Goal: Task Accomplishment & Management: Use online tool/utility

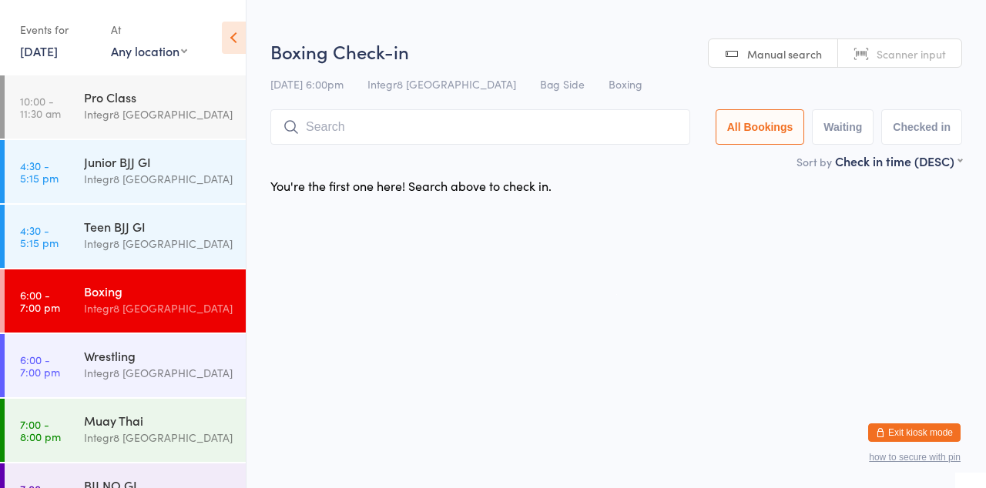
scroll to position [34, 0]
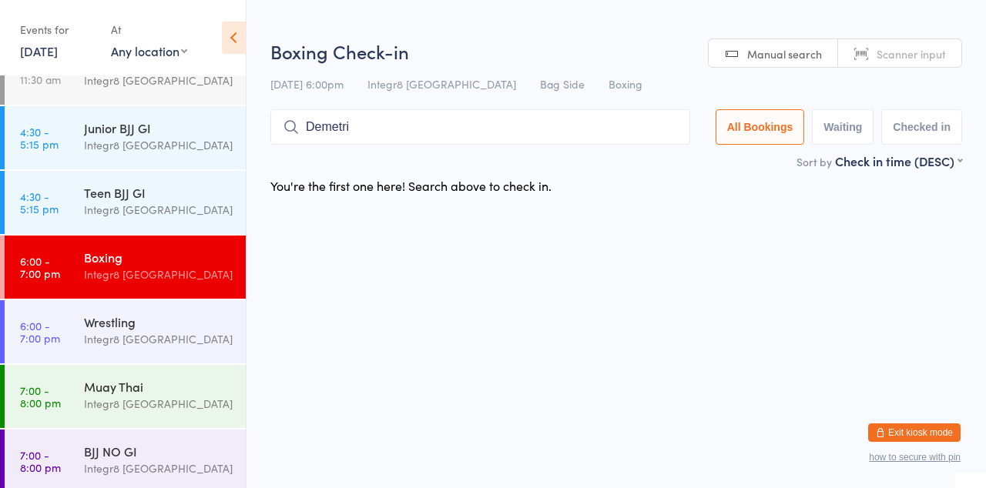
type input "Demetri"
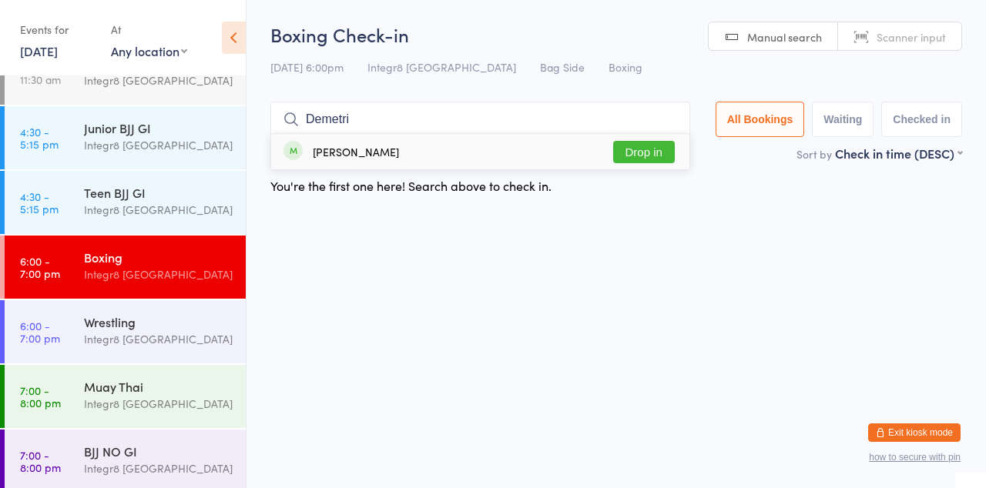
click at [669, 149] on button "Drop in" at bounding box center [644, 152] width 62 height 22
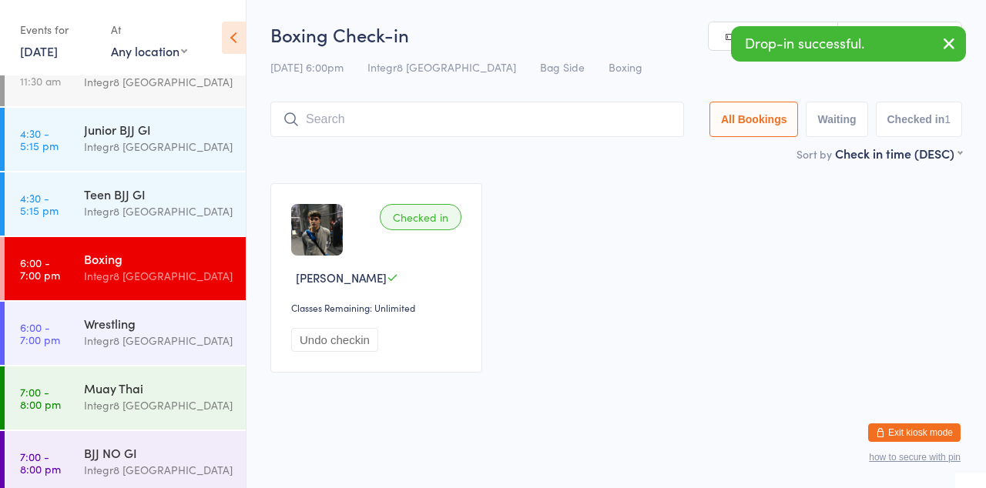
scroll to position [40, 0]
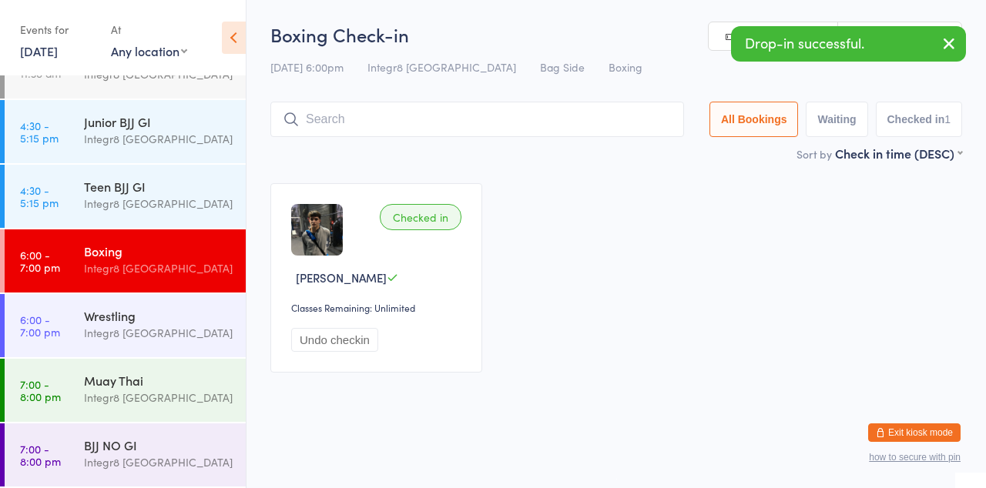
click at [168, 384] on div "Muay Thai" at bounding box center [158, 380] width 149 height 17
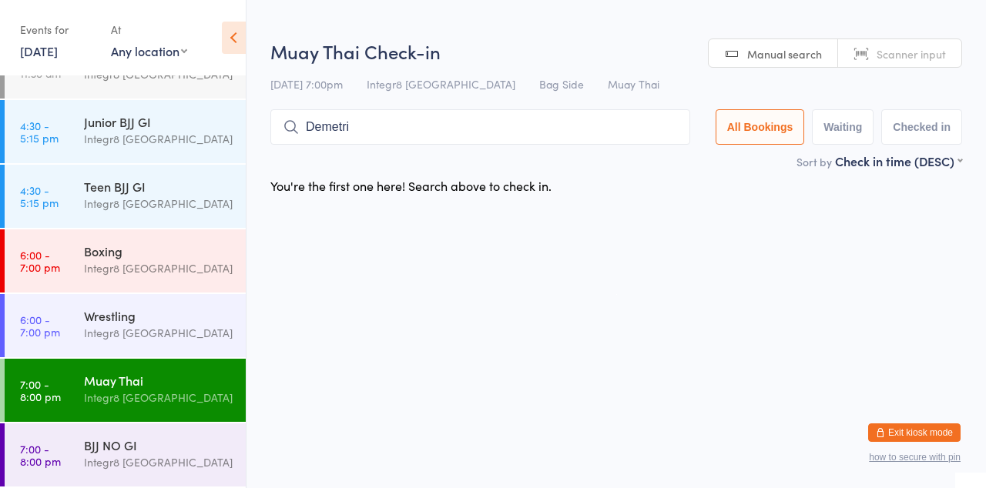
type input "Demetri"
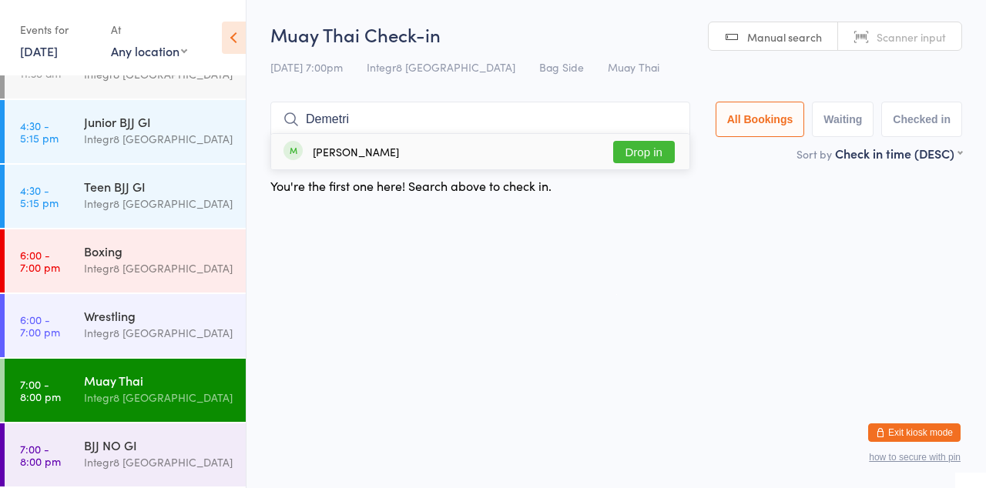
click at [645, 135] on div "[PERSON_NAME] Drop in" at bounding box center [480, 151] width 418 height 35
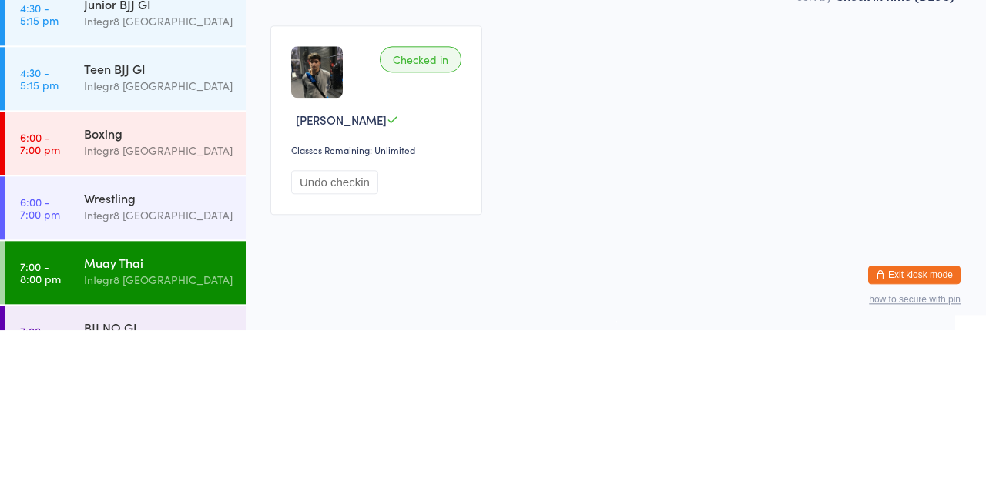
click at [169, 285] on div "Boxing" at bounding box center [158, 291] width 149 height 17
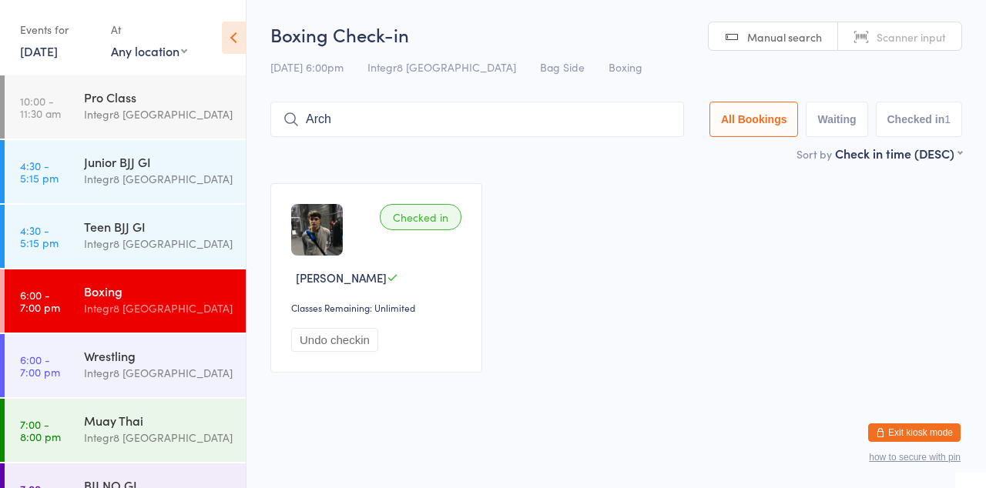
type input "Arch"
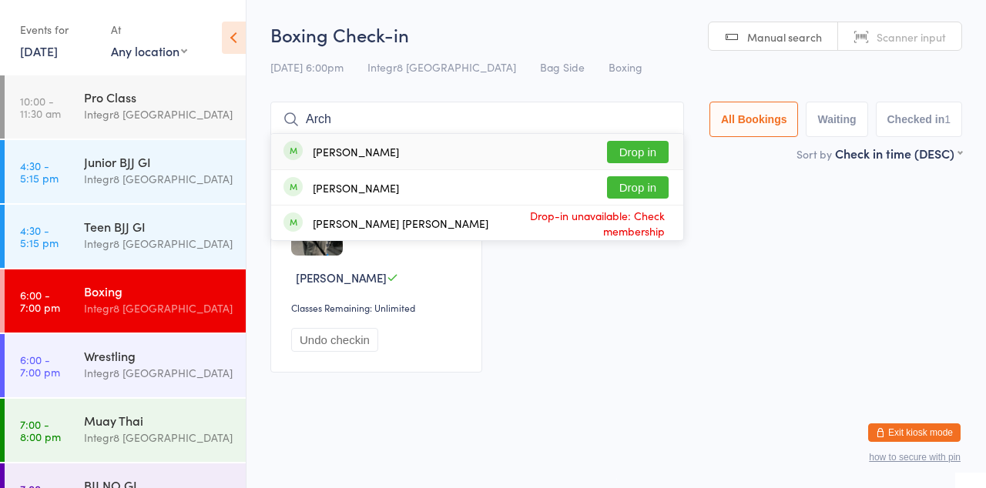
click at [648, 208] on div "[PERSON_NAME] [PERSON_NAME] Drop-in unavailable: Check membership" at bounding box center [477, 223] width 412 height 35
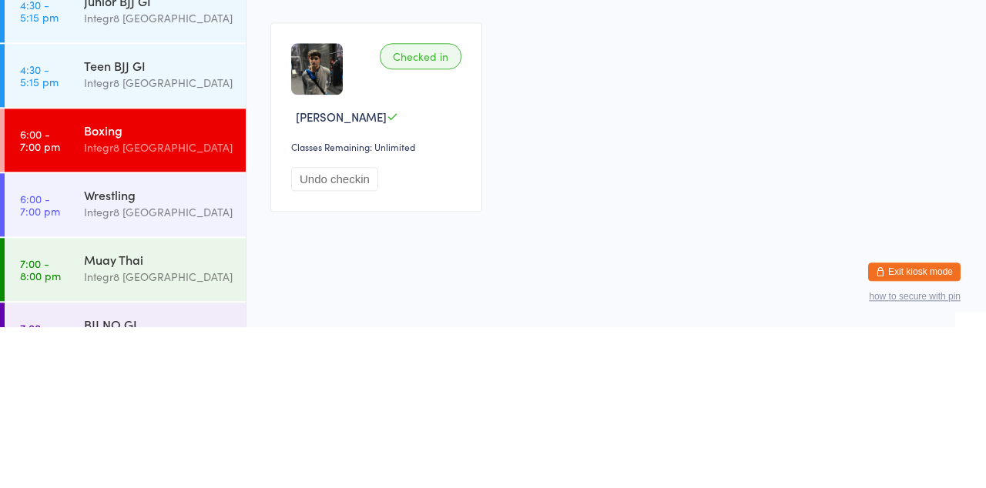
click at [54, 364] on time "6:00 - 7:00 pm" at bounding box center [40, 366] width 40 height 25
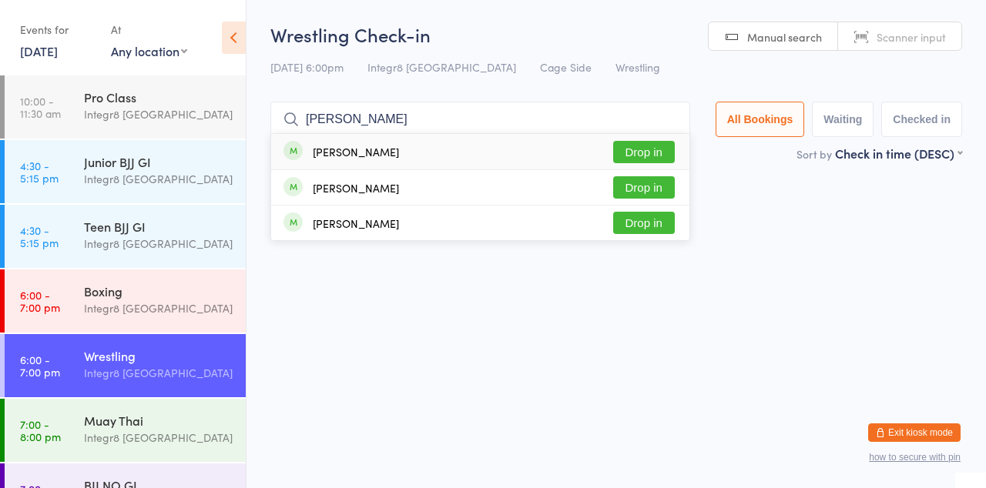
type input "[PERSON_NAME]"
click at [642, 159] on button "Drop in" at bounding box center [644, 152] width 62 height 22
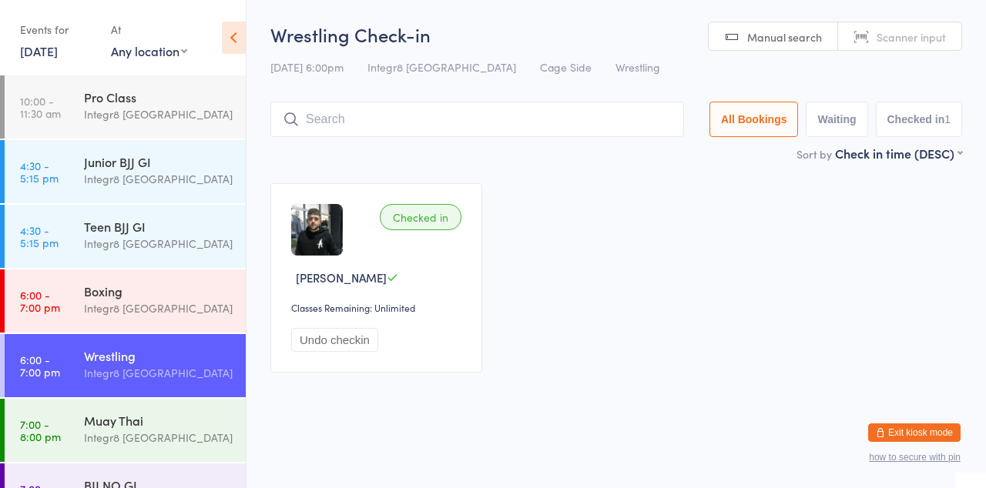
click at [154, 488] on div "BJJ NO GI Integr8 [GEOGRAPHIC_DATA]" at bounding box center [165, 494] width 162 height 61
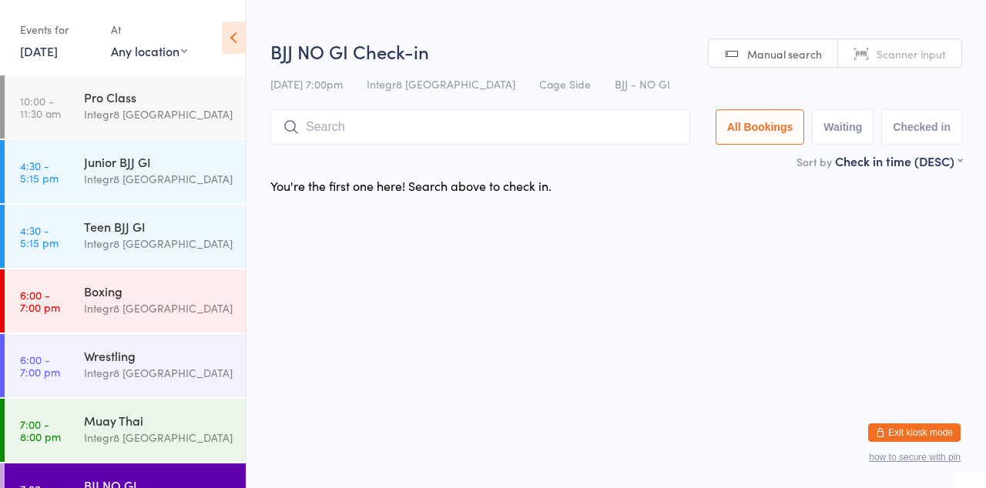
click at [108, 368] on div "Integr8 [GEOGRAPHIC_DATA]" at bounding box center [158, 373] width 149 height 18
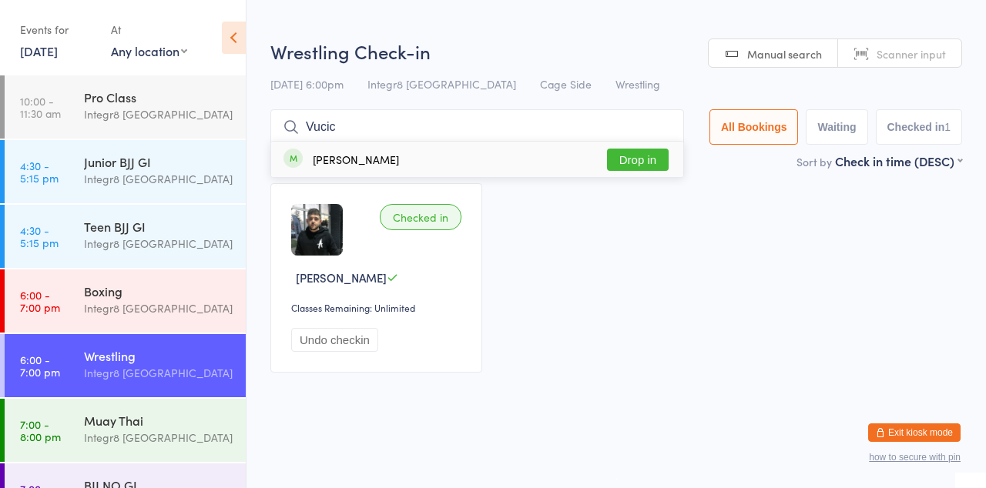
type input "Vucic"
click at [645, 163] on button "Drop in" at bounding box center [638, 160] width 62 height 22
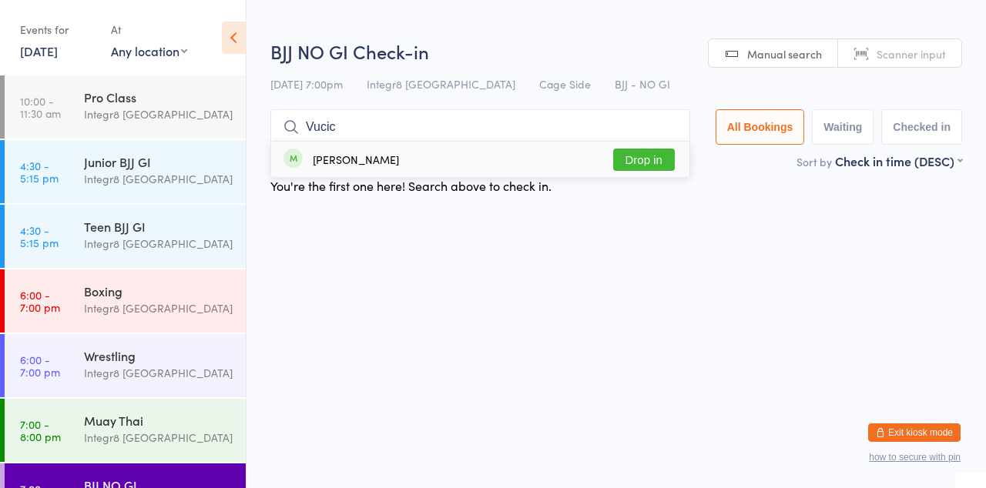
type input "Vucic"
click at [665, 163] on button "Drop in" at bounding box center [644, 160] width 62 height 22
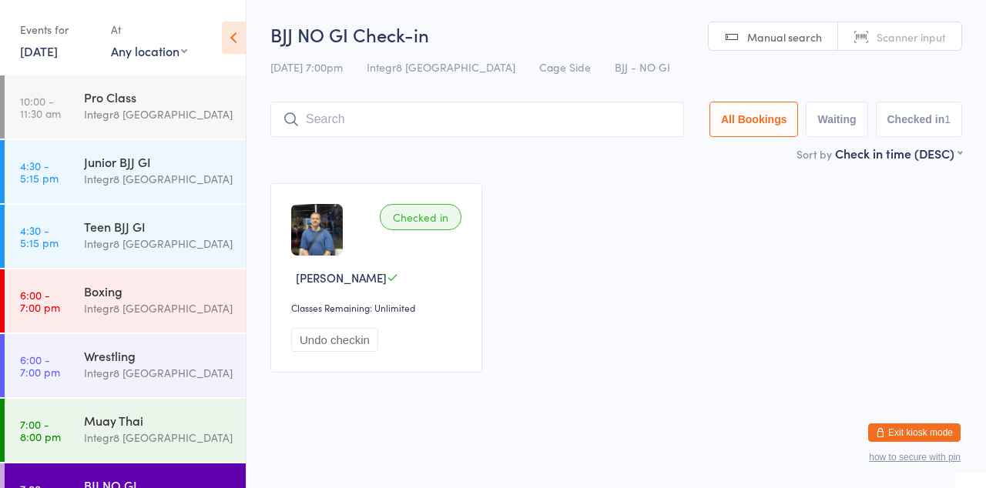
click at [163, 354] on div "Wrestling" at bounding box center [158, 355] width 149 height 17
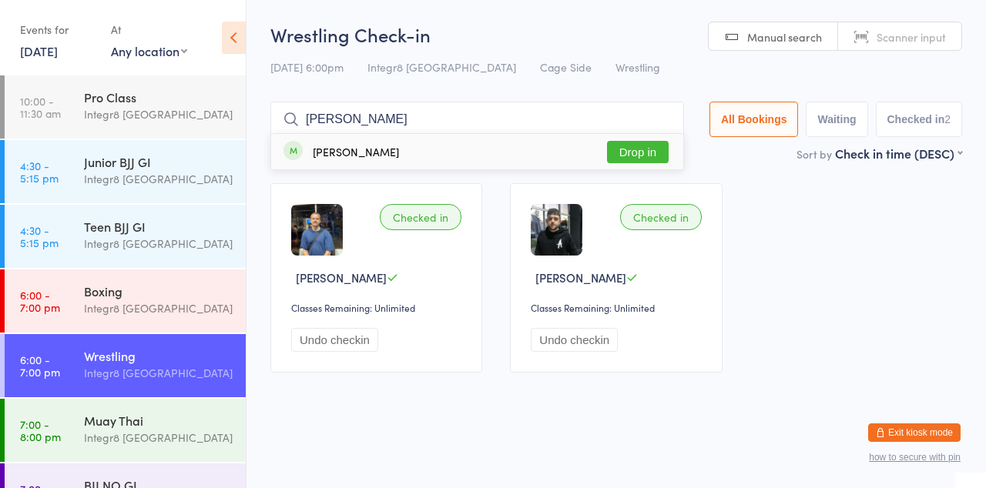
type input "[PERSON_NAME]"
click at [654, 156] on button "Drop in" at bounding box center [638, 152] width 62 height 22
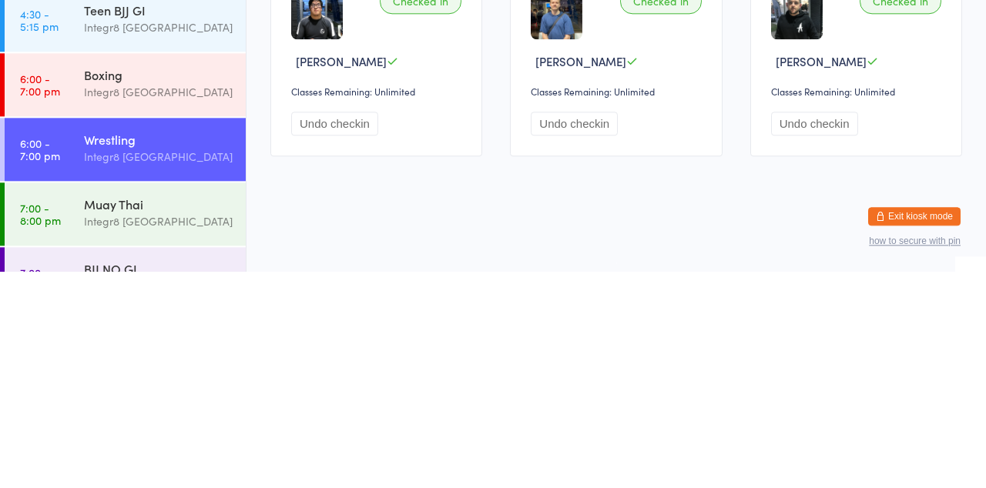
click at [156, 478] on div "BJJ NO GI" at bounding box center [158, 485] width 149 height 17
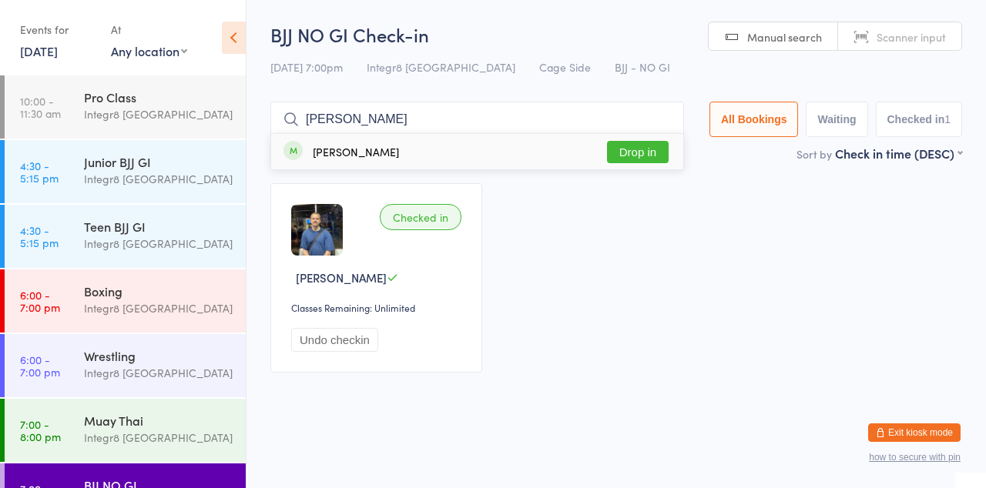
type input "[PERSON_NAME]"
click at [636, 154] on button "Drop in" at bounding box center [638, 152] width 62 height 22
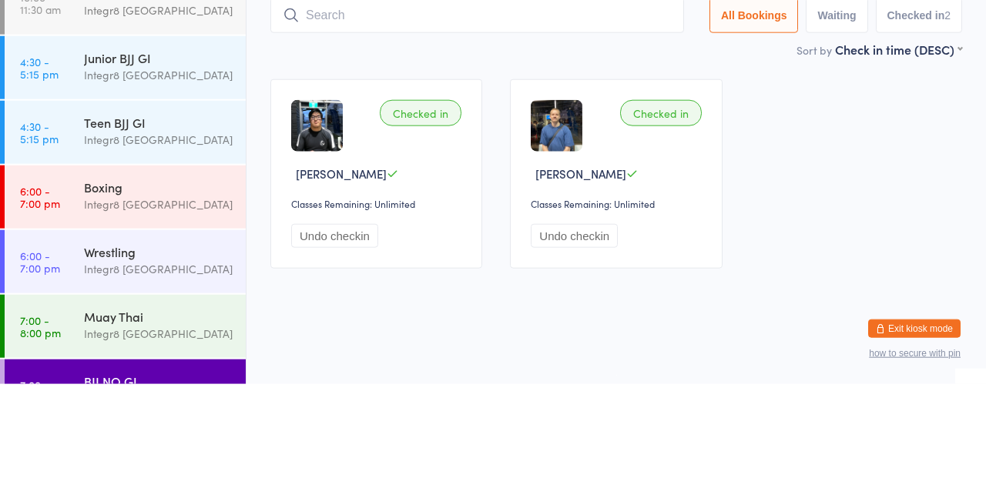
click at [119, 298] on div "Boxing" at bounding box center [158, 291] width 149 height 17
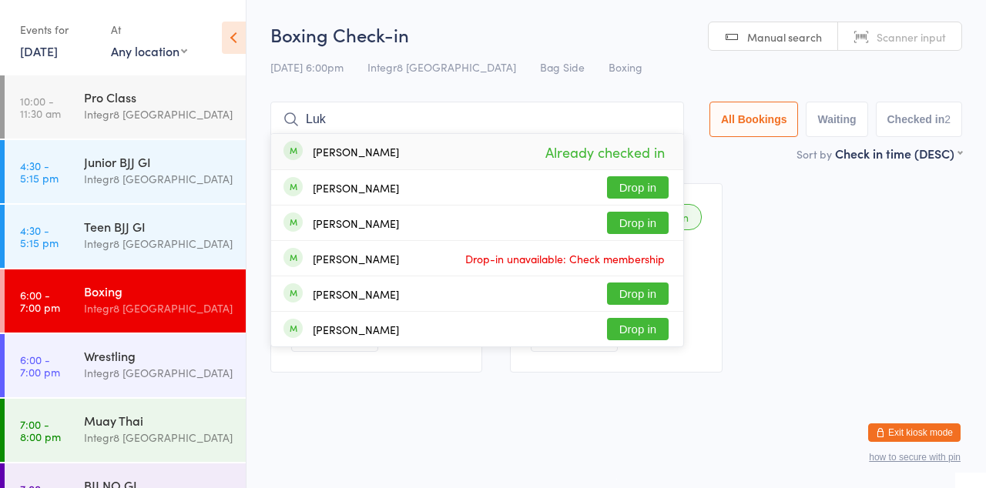
type input "Luk"
click at [645, 226] on button "Drop in" at bounding box center [638, 223] width 62 height 22
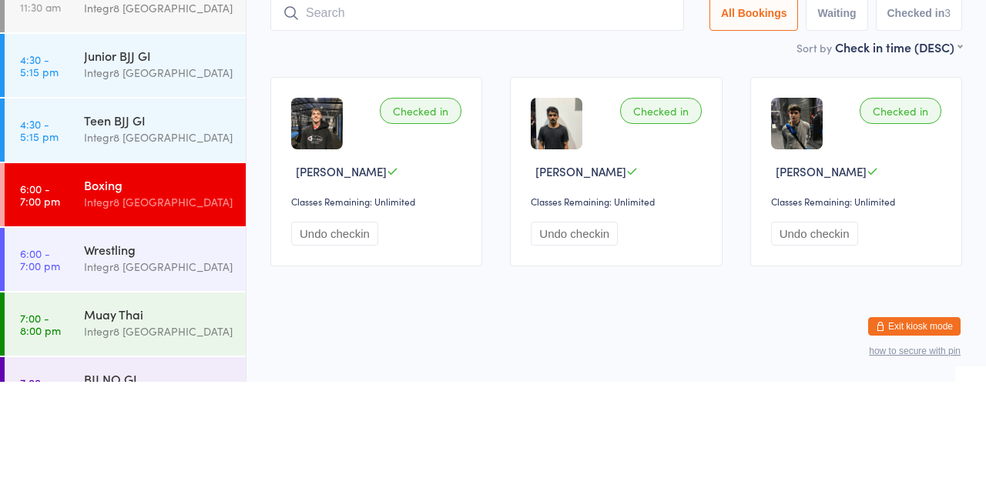
click at [137, 374] on div "Integr8 [GEOGRAPHIC_DATA]" at bounding box center [158, 373] width 149 height 18
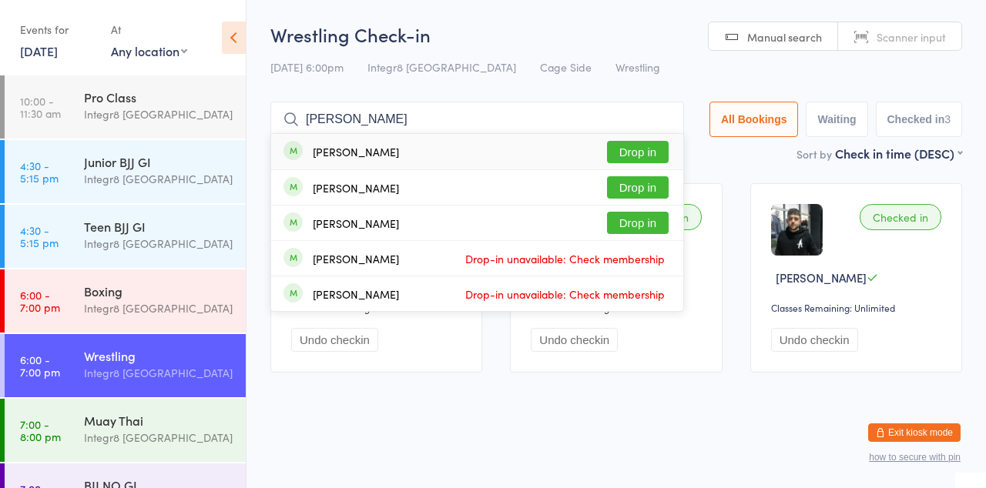
type input "[PERSON_NAME]"
click at [653, 186] on button "Drop in" at bounding box center [638, 187] width 62 height 22
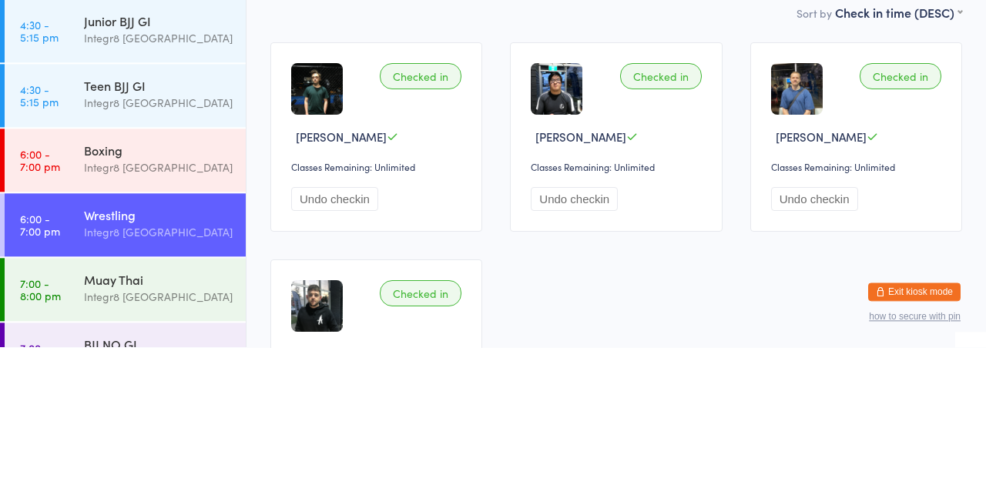
click at [110, 371] on div "Integr8 [GEOGRAPHIC_DATA]" at bounding box center [158, 373] width 149 height 18
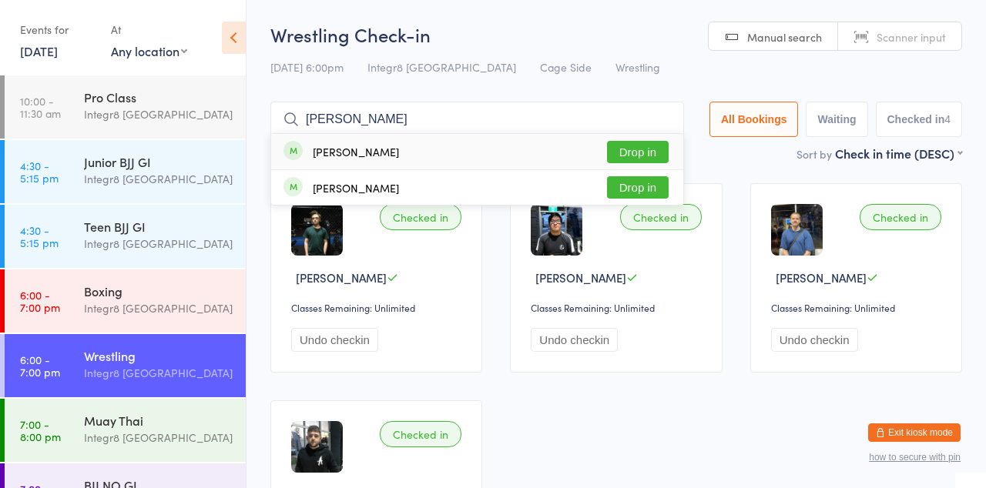
type input "[PERSON_NAME]"
click at [635, 157] on button "Drop in" at bounding box center [638, 152] width 62 height 22
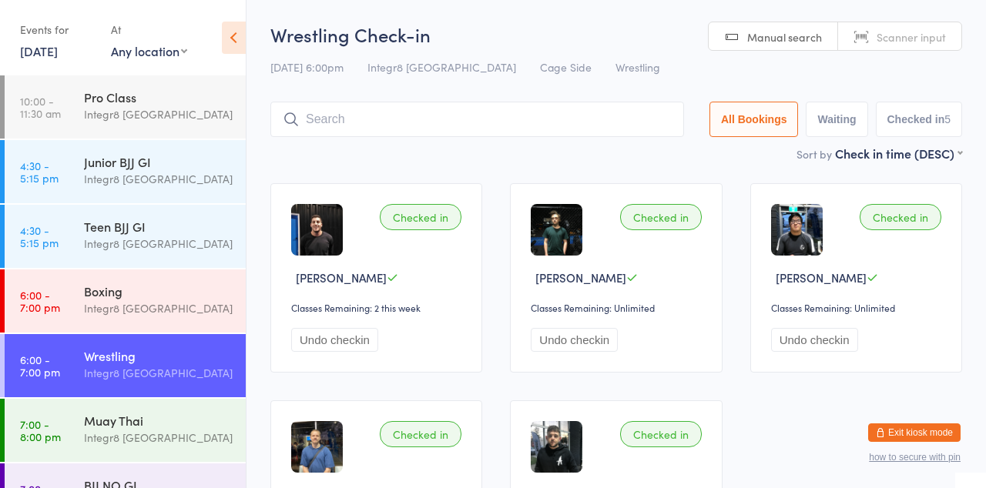
click at [193, 300] on div "Integr8 [GEOGRAPHIC_DATA]" at bounding box center [158, 309] width 149 height 18
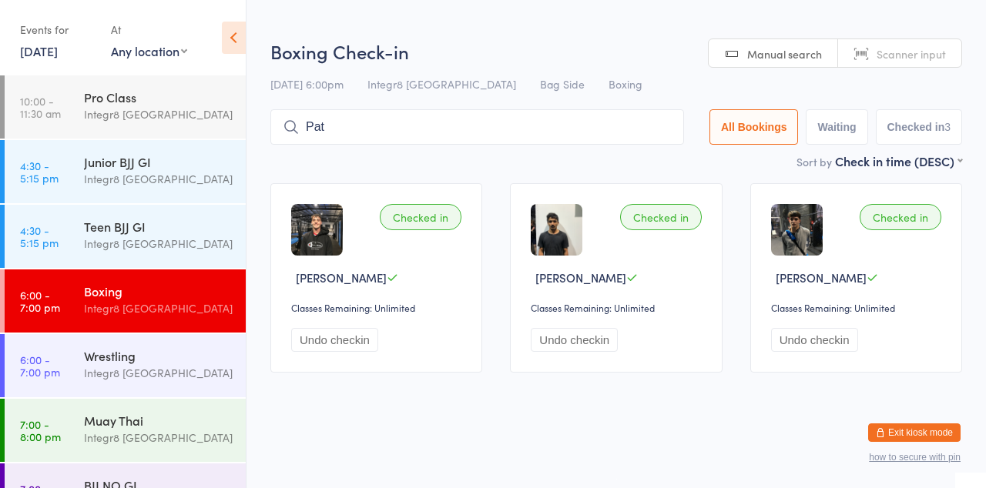
type input "Pat"
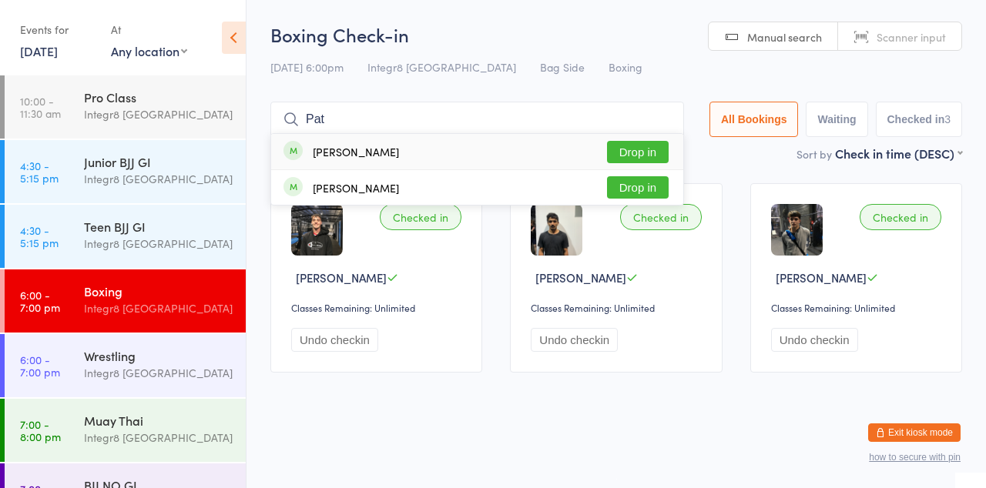
click at [650, 150] on button "Drop in" at bounding box center [638, 152] width 62 height 22
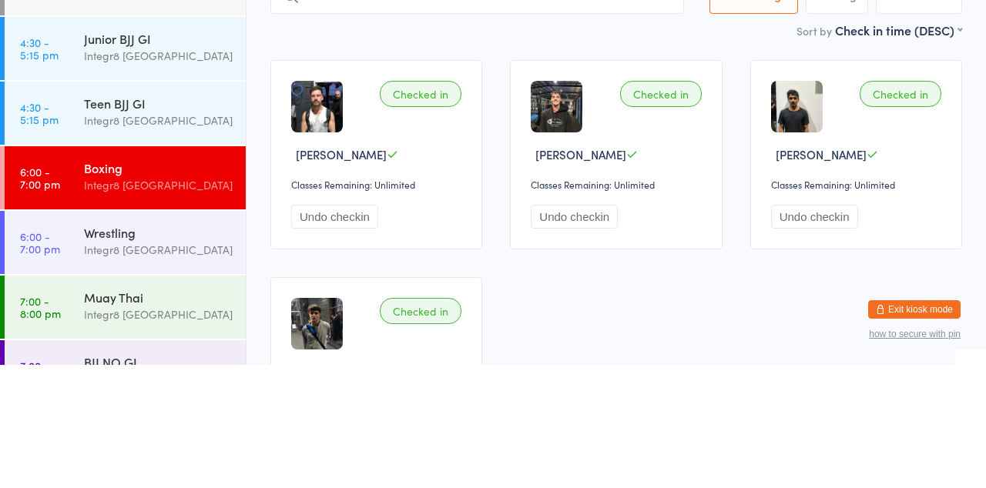
scroll to position [136, 0]
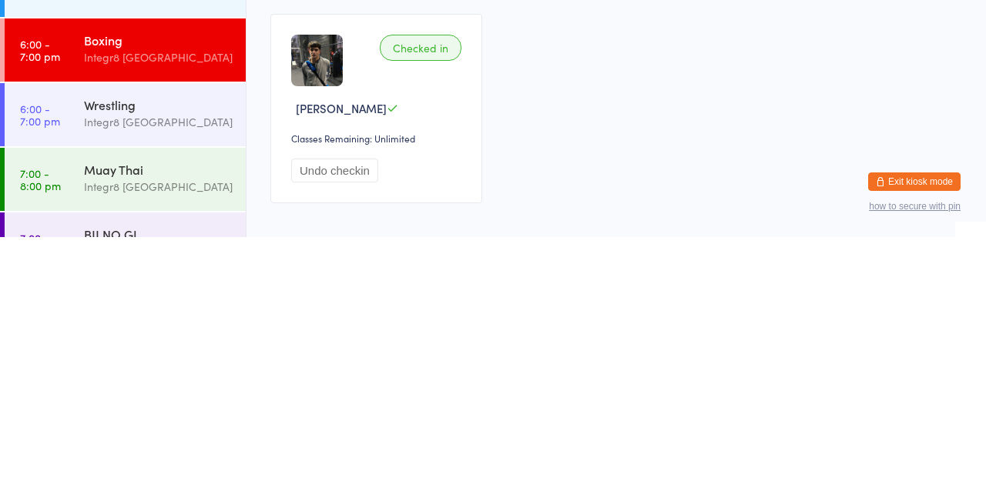
click at [136, 354] on div "Wrestling" at bounding box center [158, 355] width 149 height 17
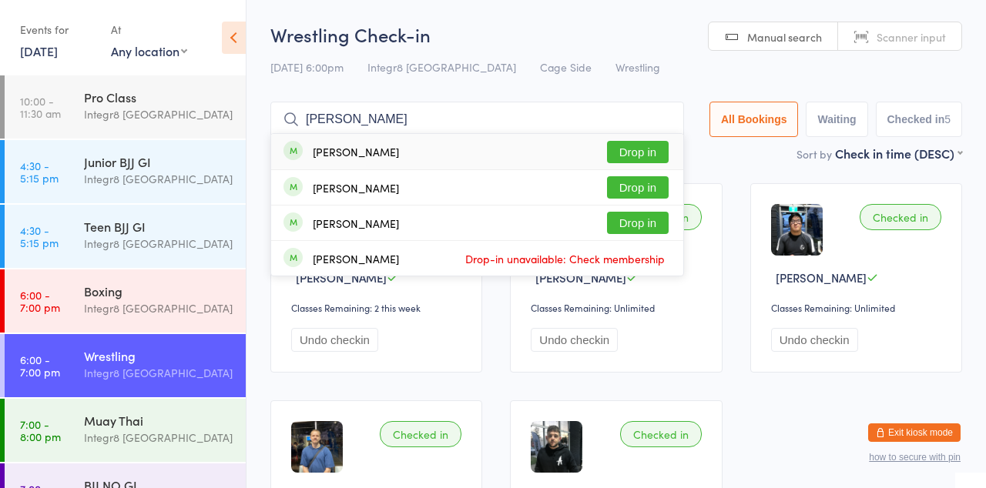
type input "[PERSON_NAME]"
click at [654, 189] on button "Drop in" at bounding box center [638, 187] width 62 height 22
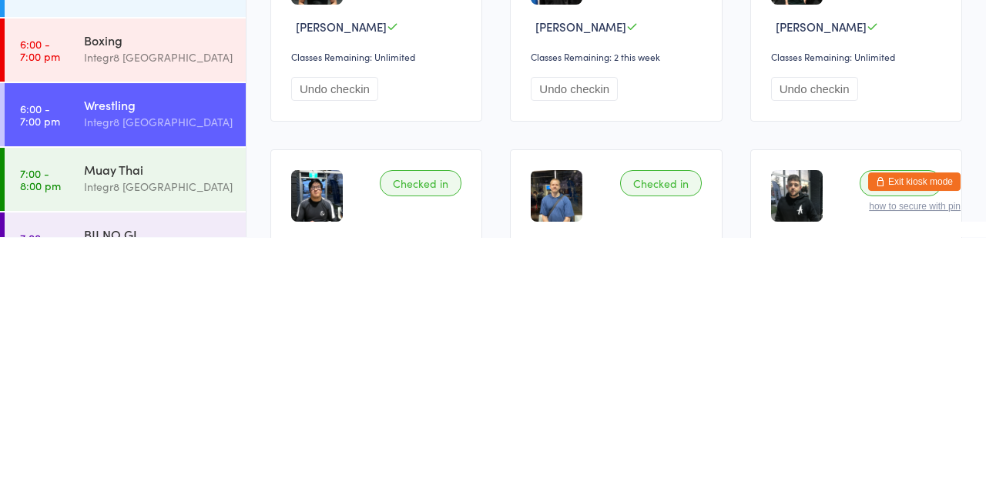
scroll to position [136, 0]
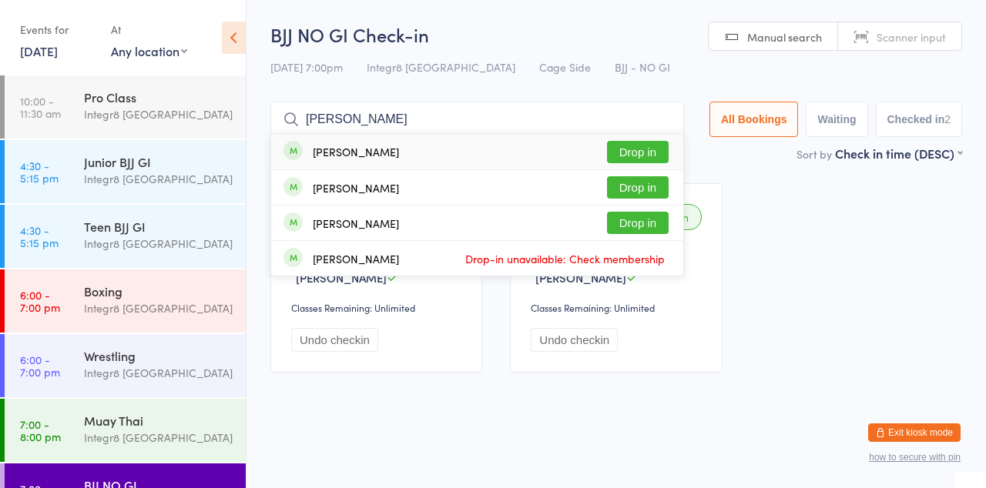
type input "[PERSON_NAME]"
click at [643, 189] on button "Drop in" at bounding box center [638, 187] width 62 height 22
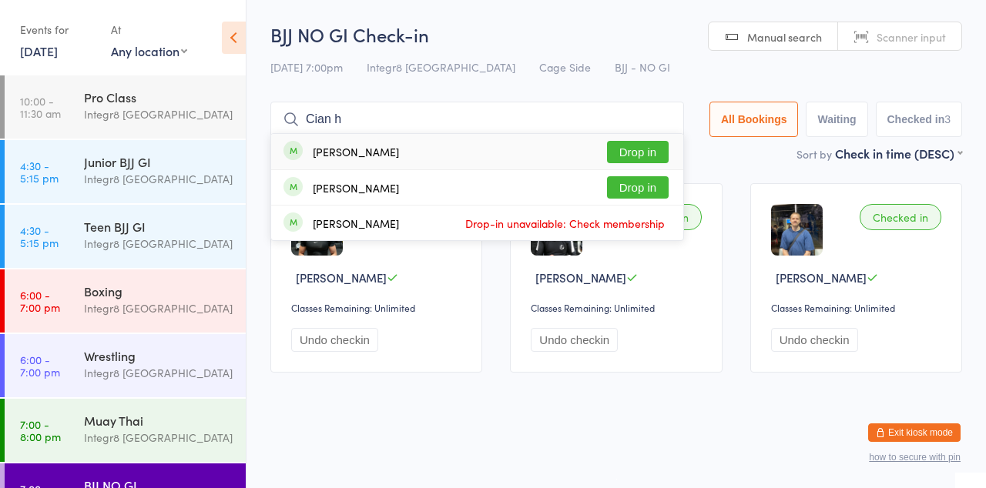
type input "Cian h"
click at [653, 149] on button "Drop in" at bounding box center [638, 152] width 62 height 22
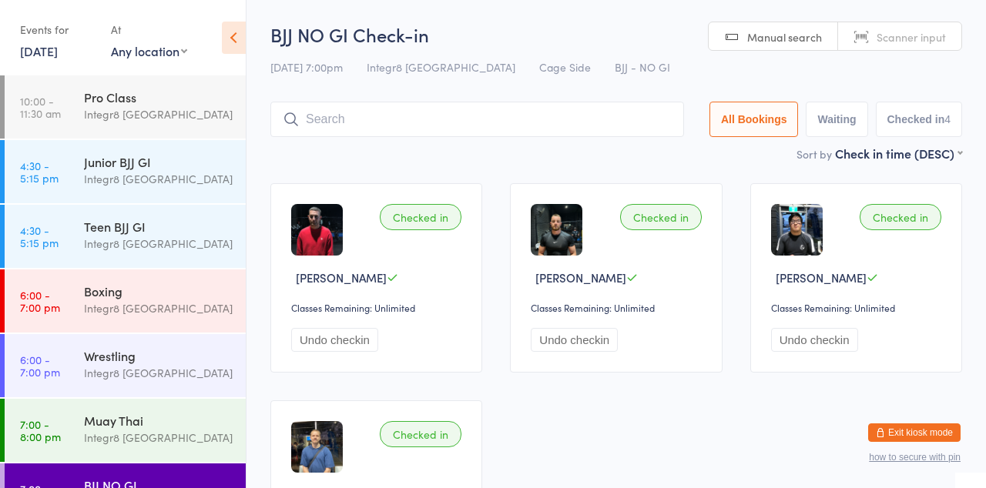
click at [139, 299] on div "Boxing" at bounding box center [158, 291] width 149 height 17
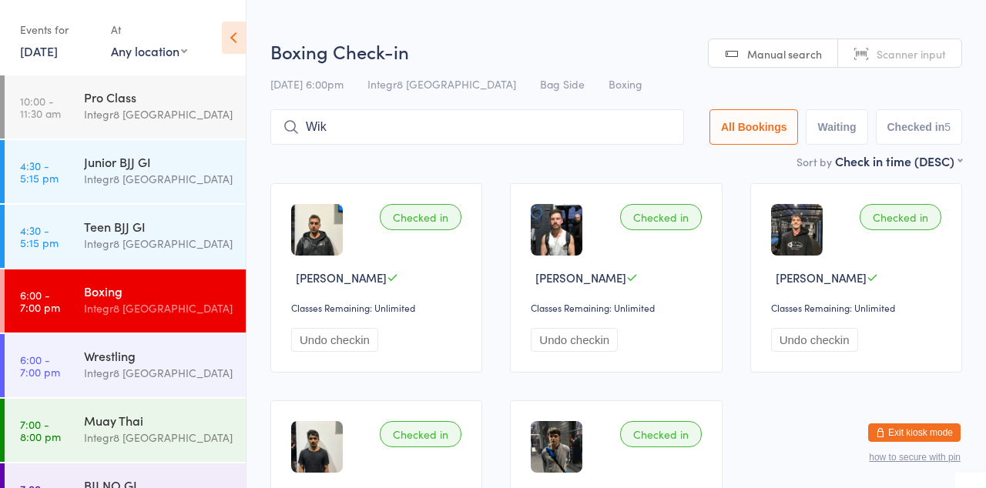
type input "Wik"
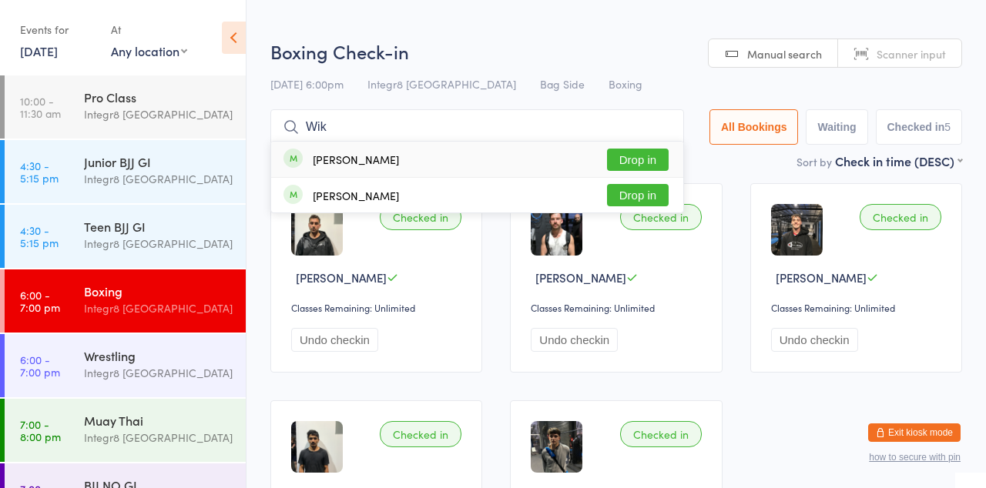
click at [644, 156] on button "Drop in" at bounding box center [638, 160] width 62 height 22
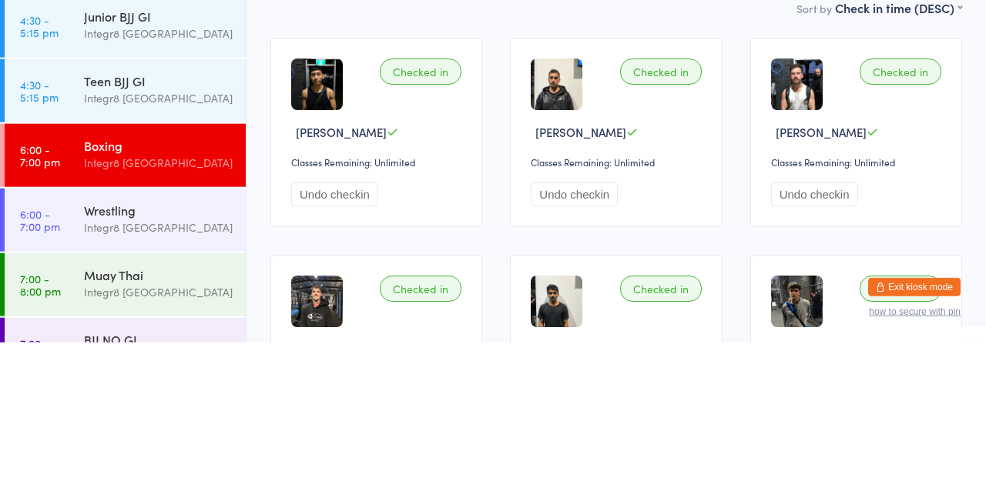
click at [128, 414] on div "Muay Thai" at bounding box center [158, 420] width 149 height 17
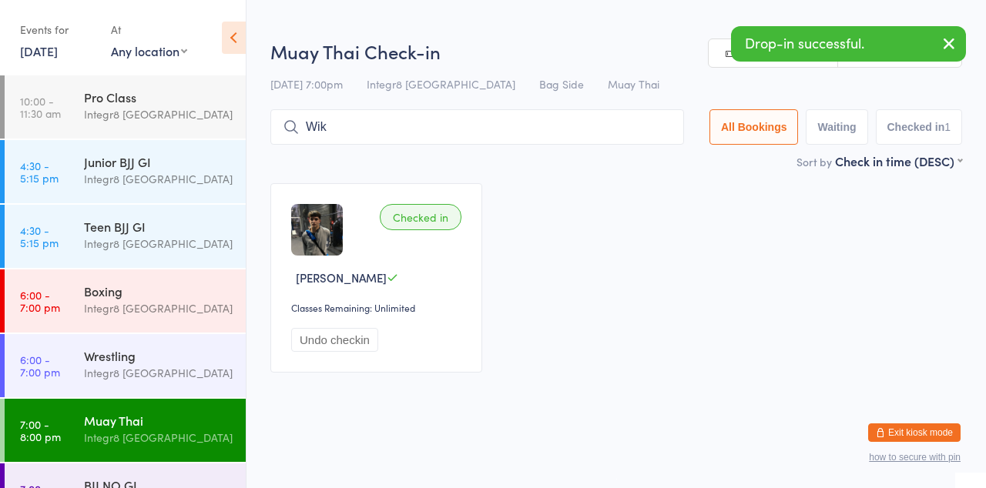
type input "Wik"
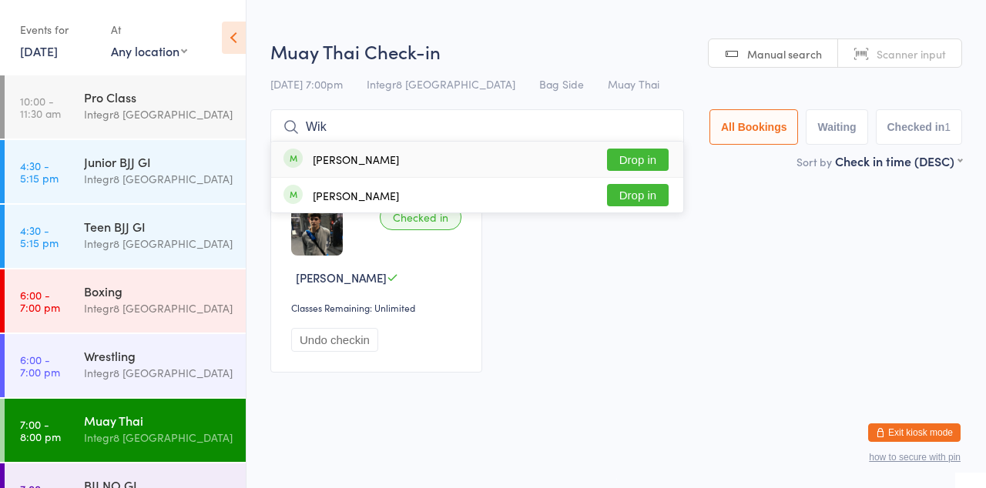
click at [656, 156] on button "Drop in" at bounding box center [638, 160] width 62 height 22
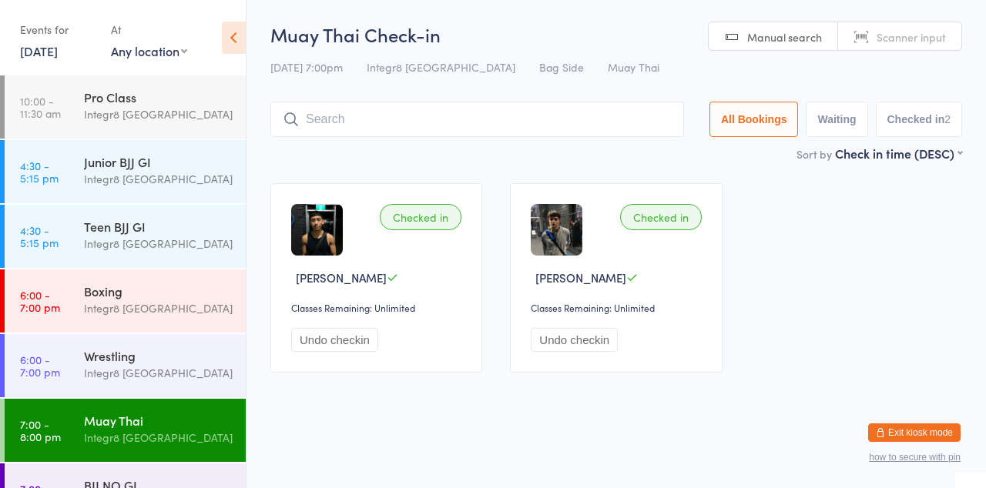
click at [130, 287] on div "Boxing" at bounding box center [158, 291] width 149 height 17
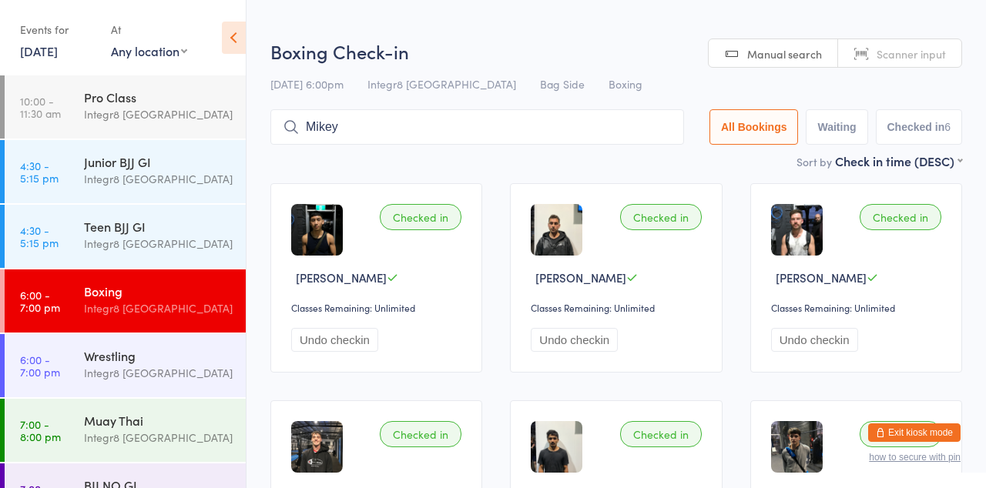
type input "Mikey"
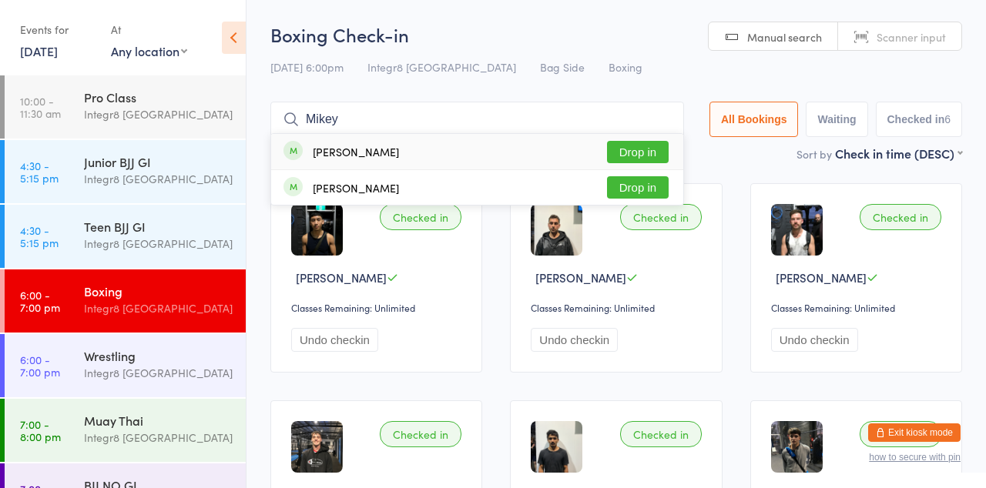
click at [641, 157] on button "Drop in" at bounding box center [638, 152] width 62 height 22
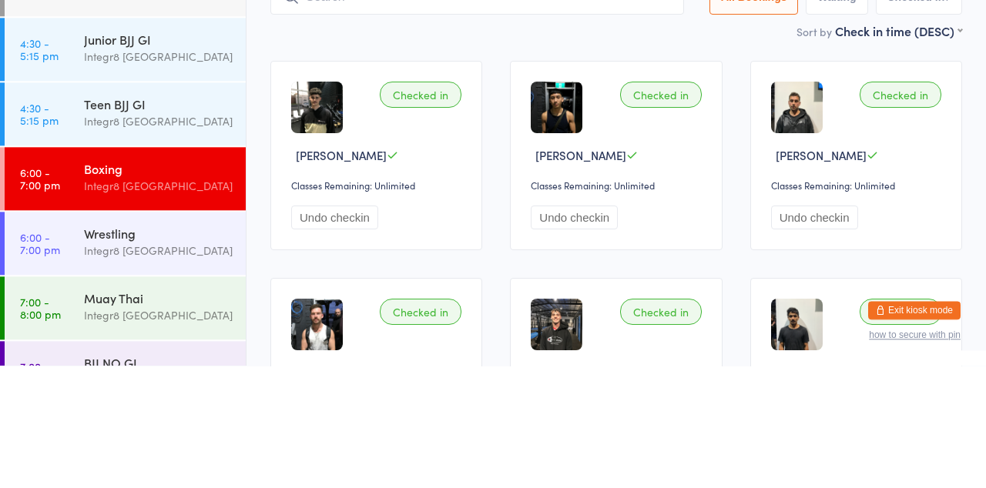
click at [152, 297] on div "Boxing" at bounding box center [158, 291] width 149 height 17
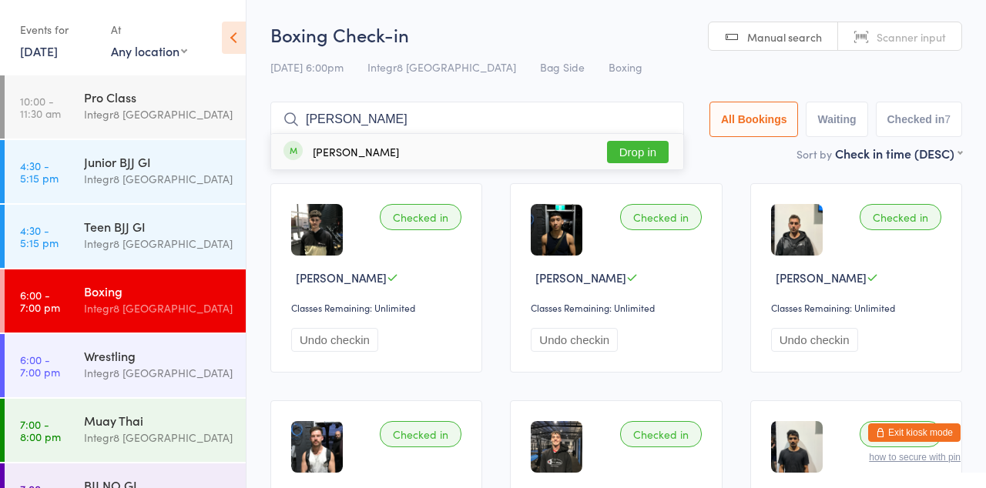
type input "[PERSON_NAME]"
click at [417, 156] on div "[PERSON_NAME] Drop in" at bounding box center [477, 151] width 412 height 35
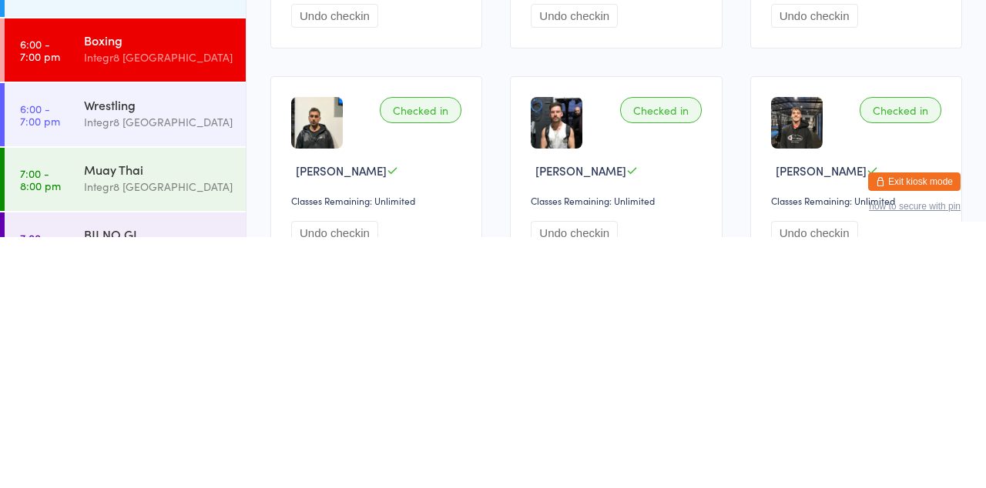
scroll to position [77, 0]
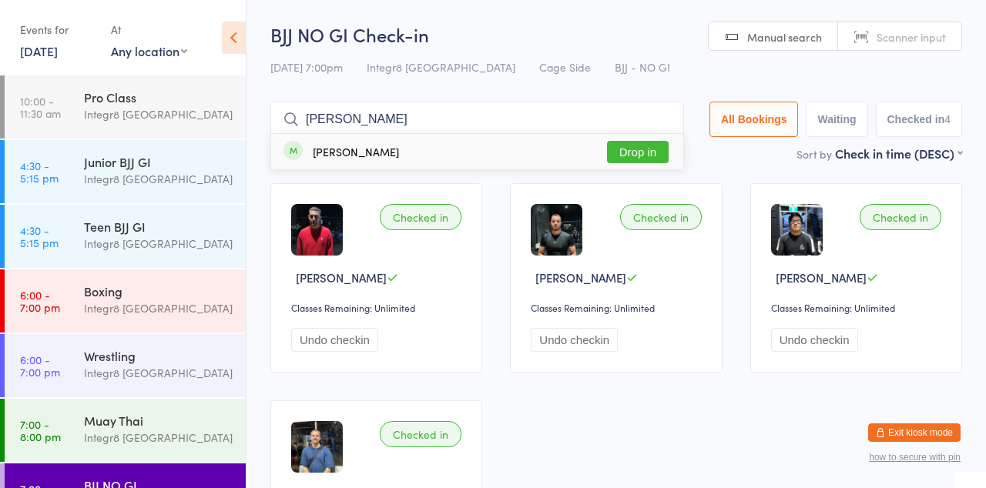
type input "[PERSON_NAME]"
click at [427, 168] on div "[PERSON_NAME] Drop in" at bounding box center [477, 151] width 412 height 35
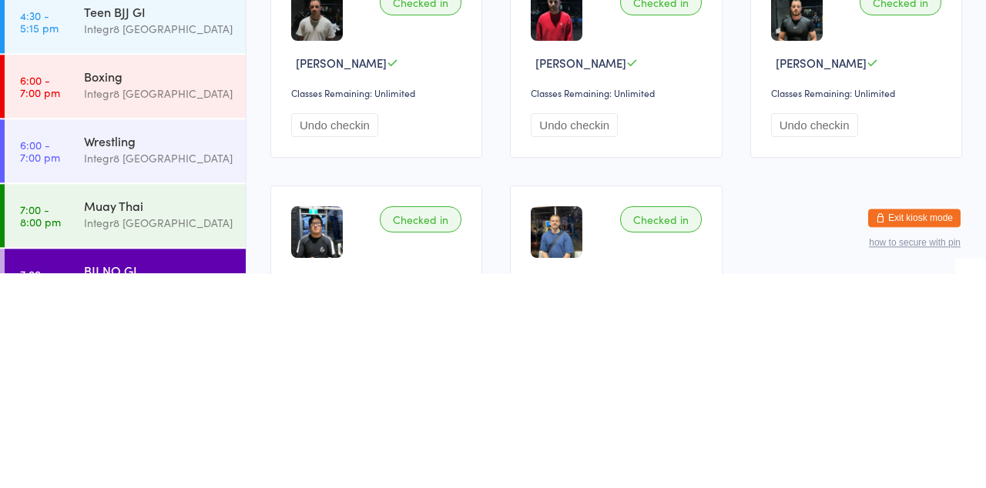
click at [156, 374] on div "Integr8 [GEOGRAPHIC_DATA]" at bounding box center [158, 373] width 149 height 18
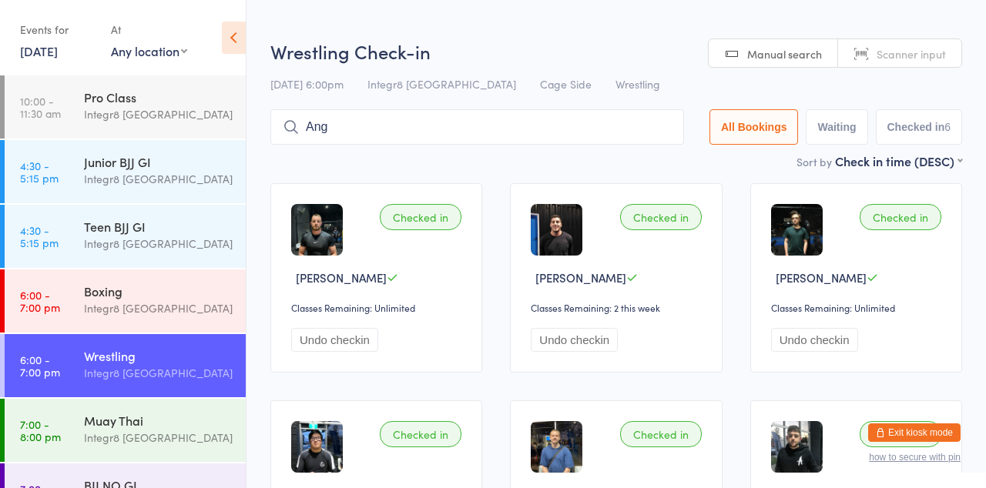
type input "Ang"
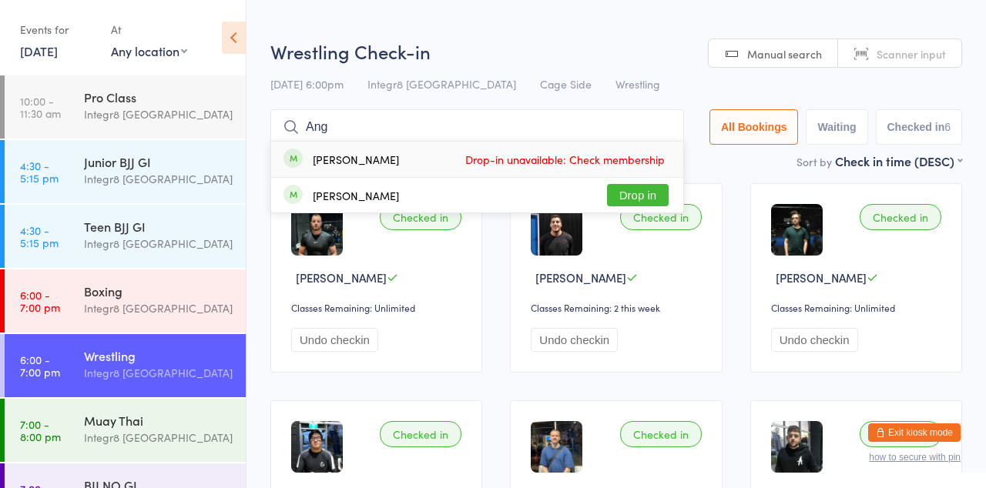
click at [646, 189] on button "Drop in" at bounding box center [638, 195] width 62 height 22
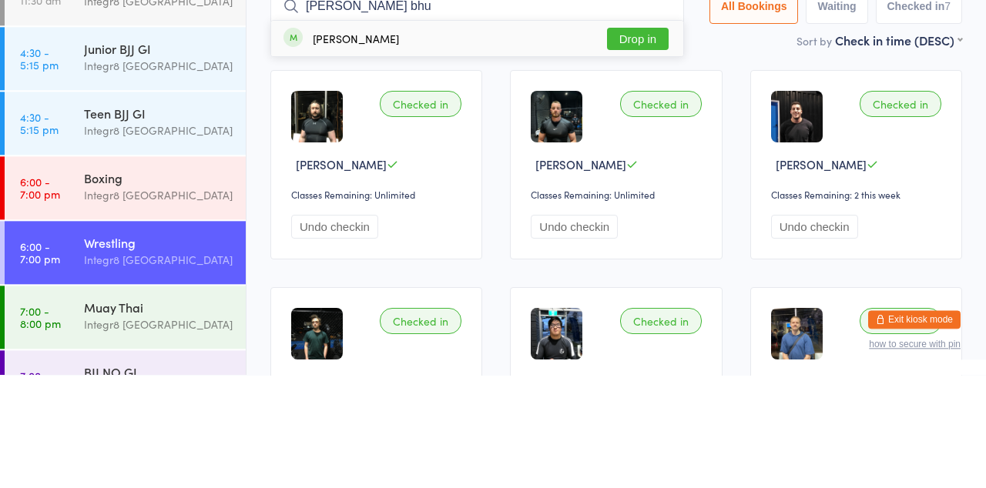
type input "[PERSON_NAME] bhu"
click at [645, 156] on button "Drop in" at bounding box center [638, 152] width 62 height 22
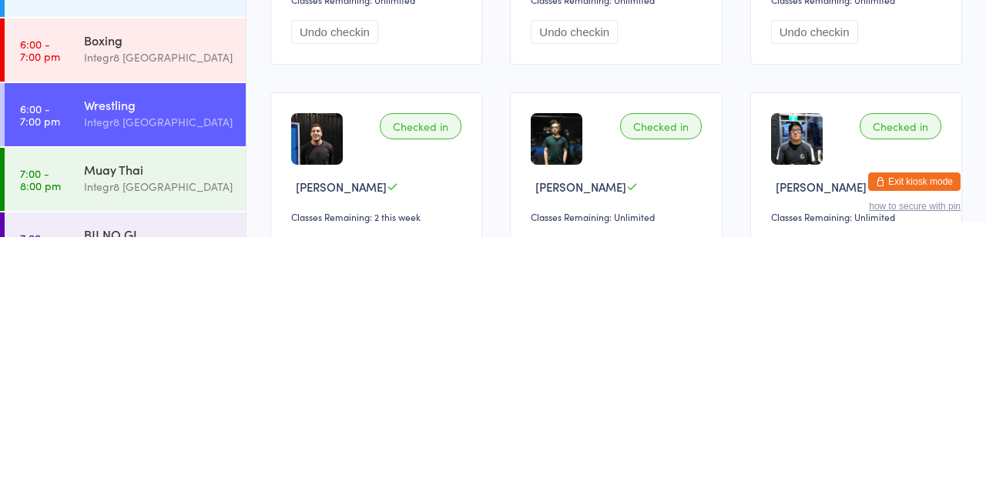
scroll to position [58, 0]
click at [168, 307] on div "Integr8 [GEOGRAPHIC_DATA]" at bounding box center [158, 309] width 149 height 18
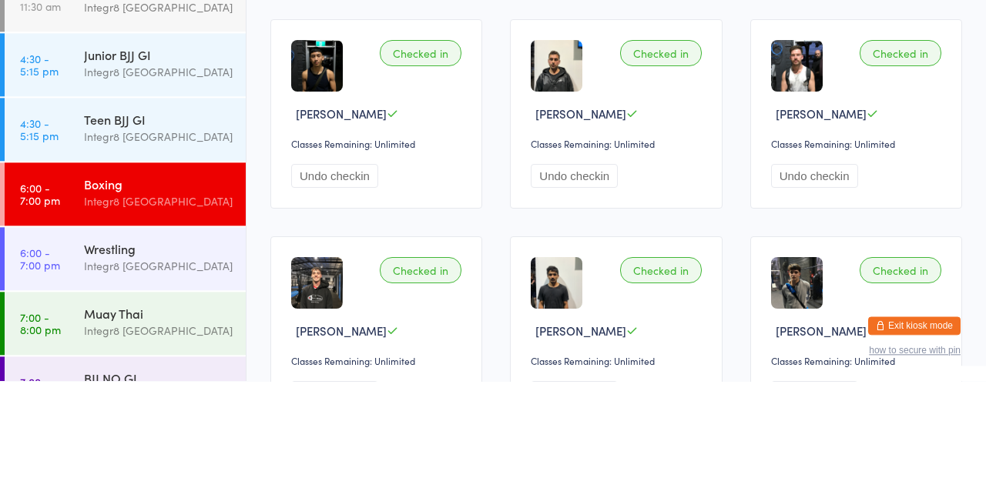
scroll to position [112, 0]
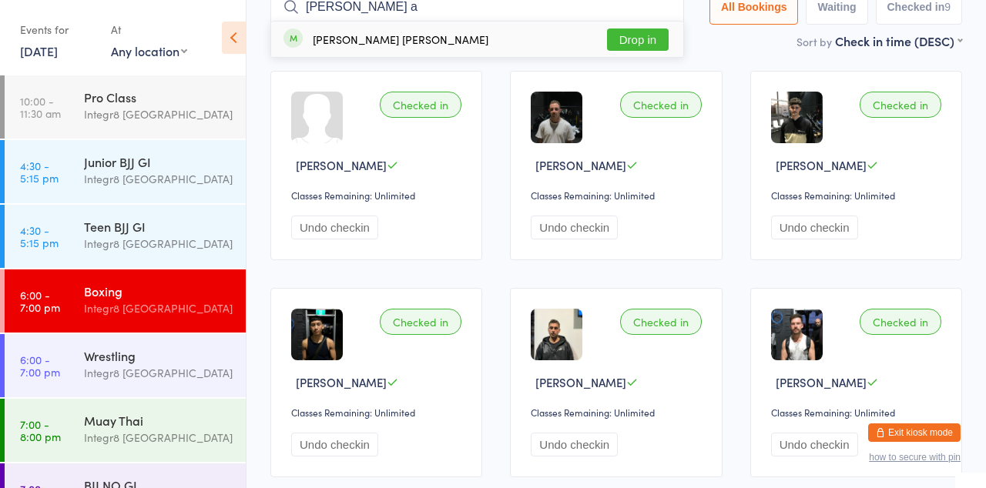
type input "[PERSON_NAME] a"
click at [652, 40] on button "Drop in" at bounding box center [638, 39] width 62 height 22
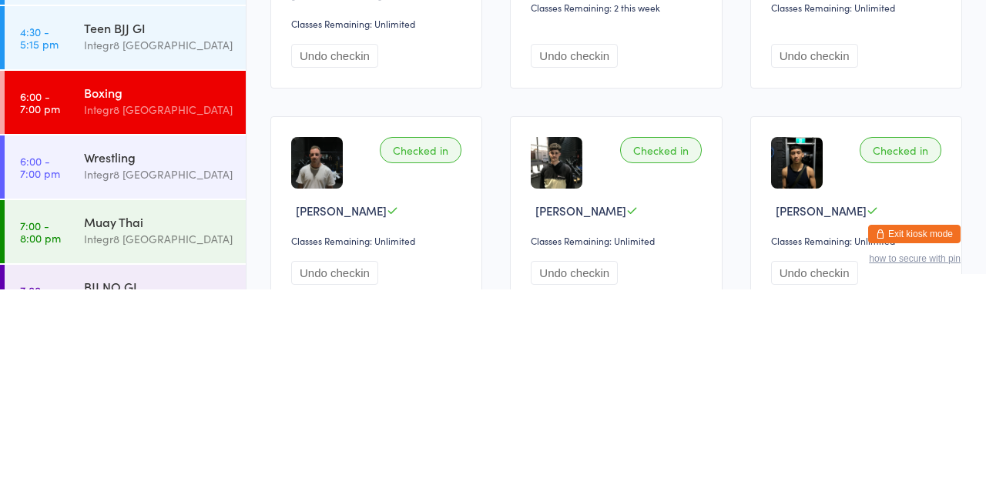
scroll to position [102, 0]
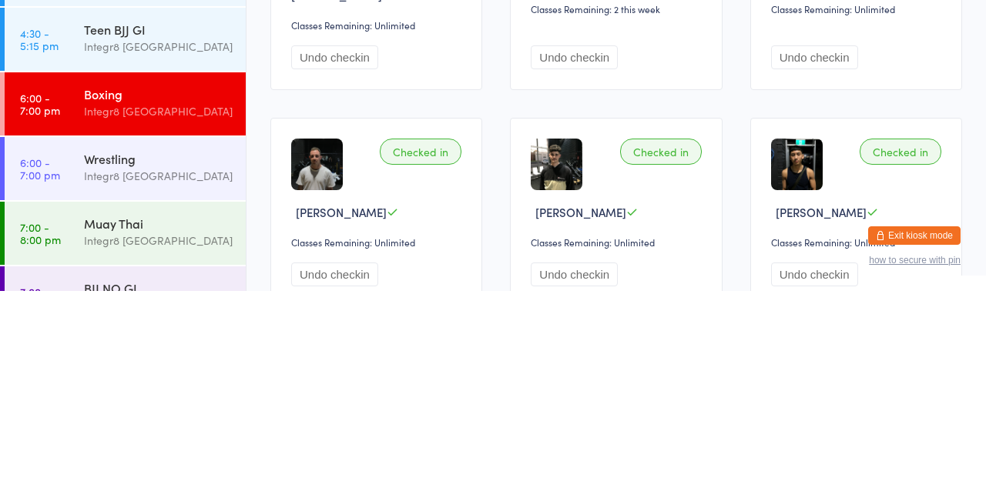
click at [168, 425] on div "Muay Thai" at bounding box center [158, 420] width 149 height 17
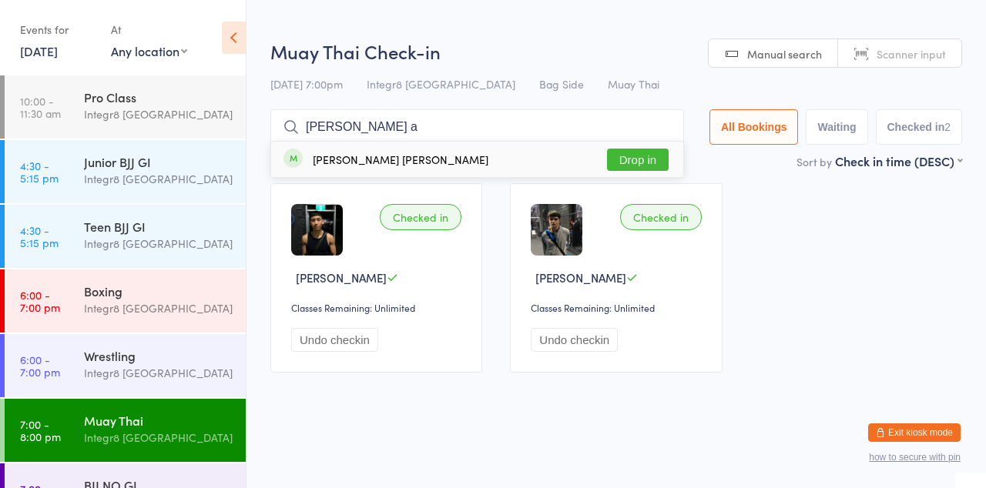
type input "[PERSON_NAME] a"
click at [635, 165] on button "Drop in" at bounding box center [638, 160] width 62 height 22
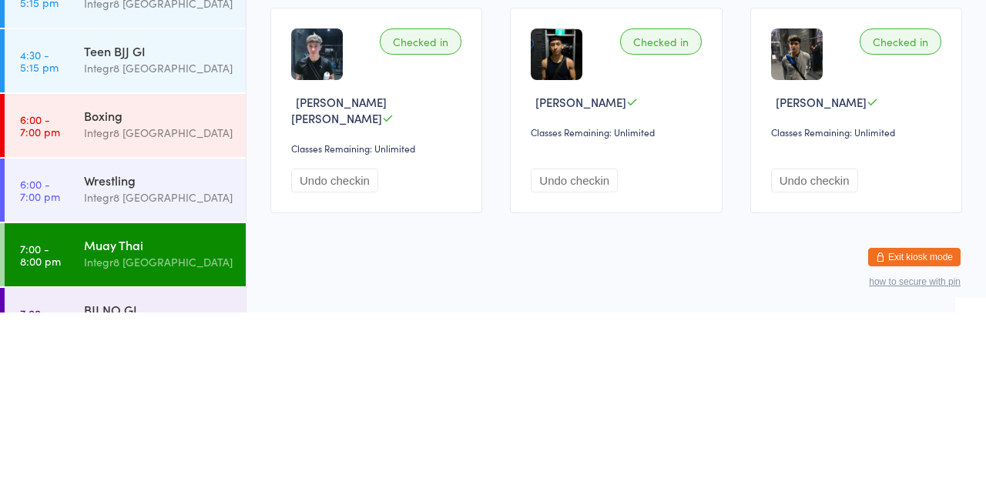
click at [140, 394] on div "Wrestling Integr8 [GEOGRAPHIC_DATA]" at bounding box center [165, 364] width 162 height 61
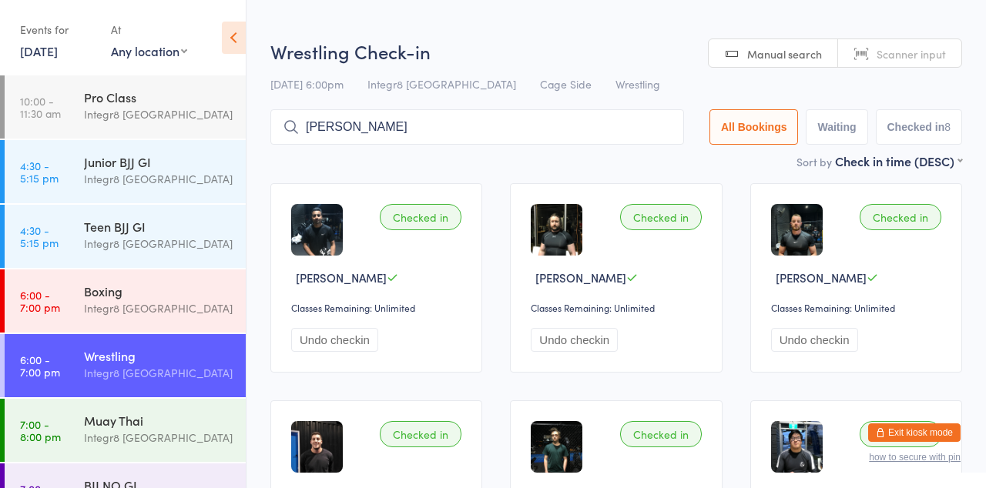
type input "[PERSON_NAME]"
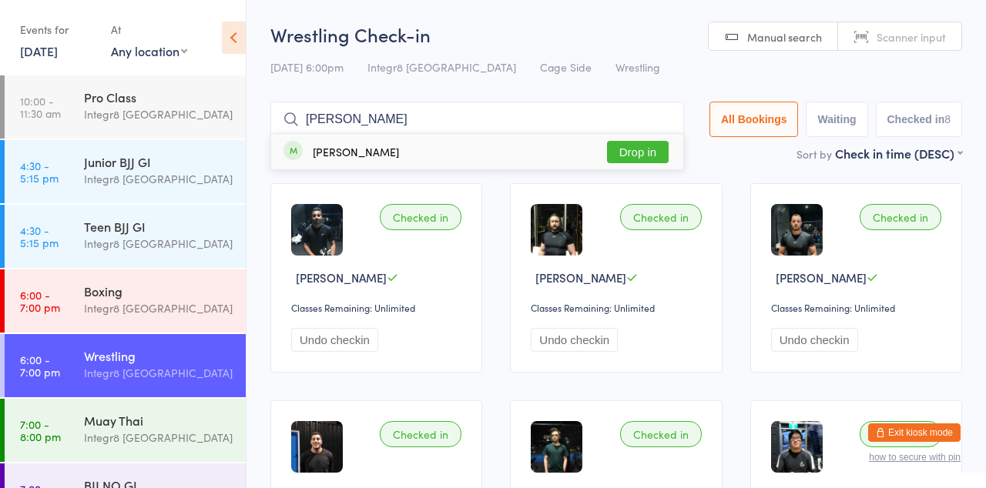
click at [658, 151] on button "Drop in" at bounding box center [638, 152] width 62 height 22
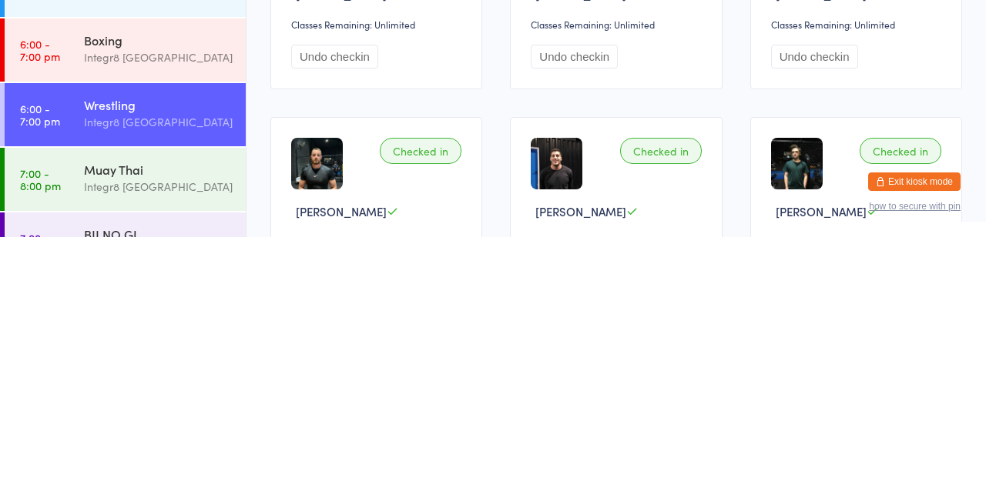
scroll to position [40, 0]
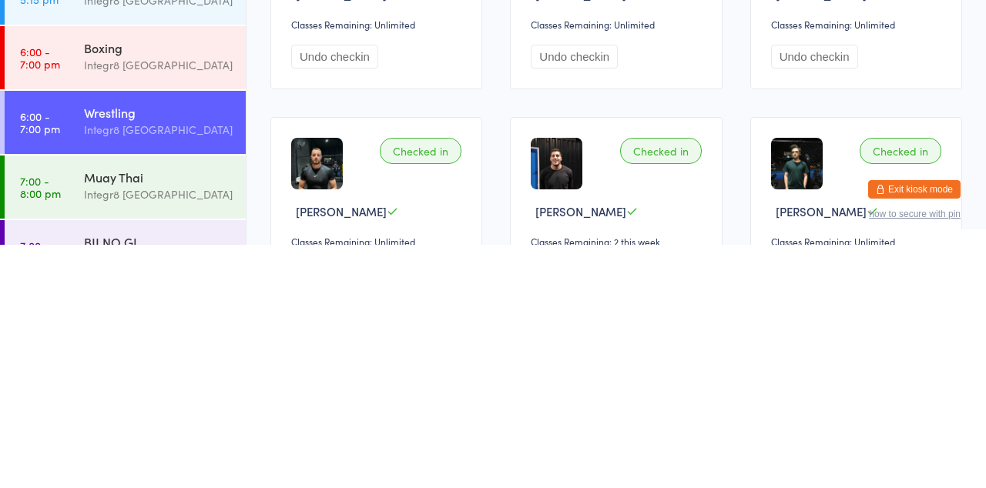
click at [60, 488] on time "7:00 - 8:00 pm" at bounding box center [40, 495] width 41 height 25
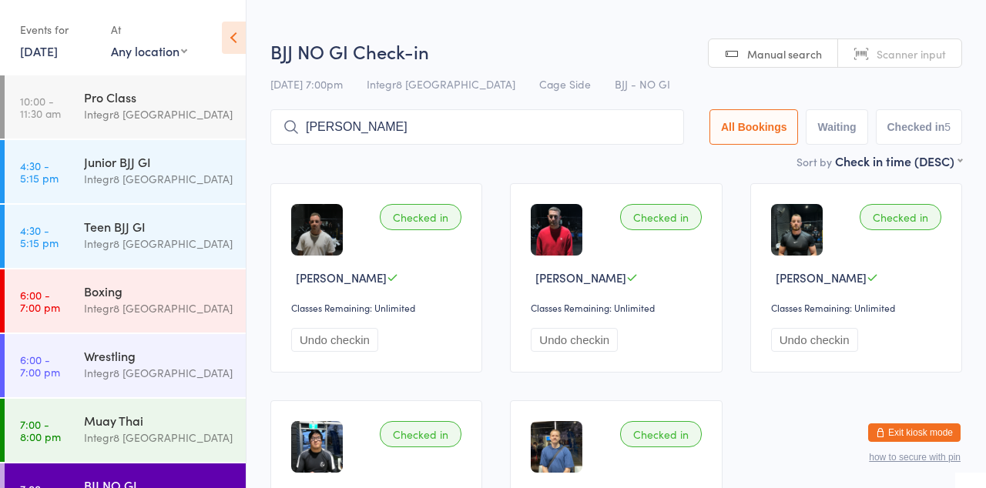
type input "[PERSON_NAME]"
click at [655, 161] on button "Drop in" at bounding box center [638, 160] width 62 height 22
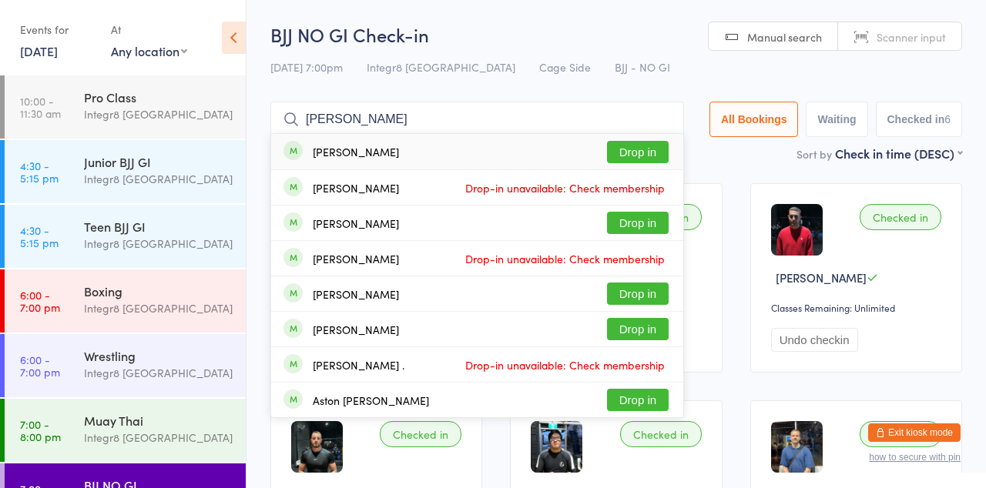
type input "[PERSON_NAME]"
click at [648, 227] on button "Drop in" at bounding box center [638, 223] width 62 height 22
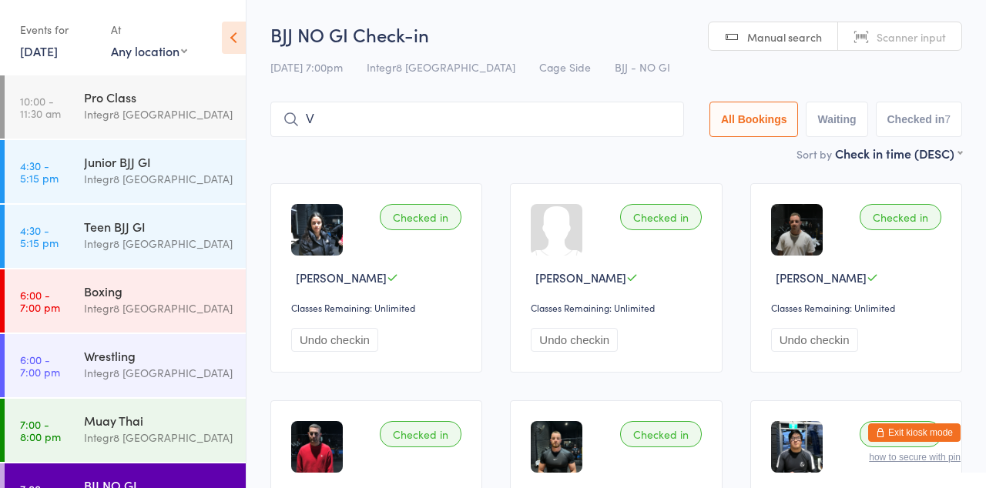
type input "Vi"
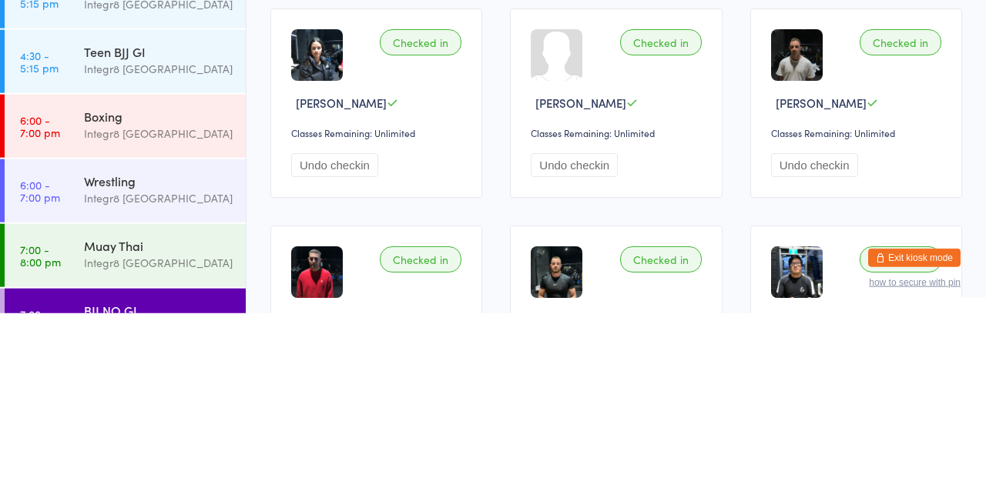
click at [157, 441] on div "Integr8 [GEOGRAPHIC_DATA]" at bounding box center [158, 438] width 149 height 18
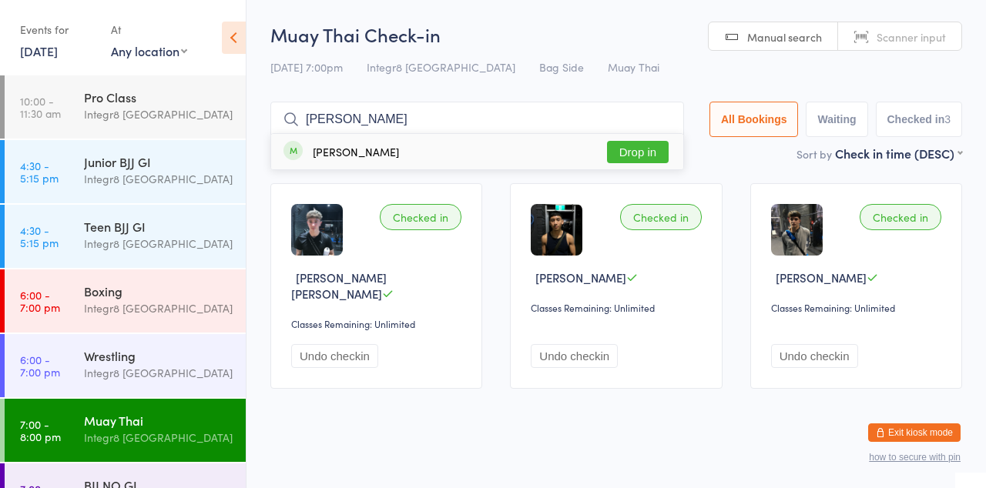
type input "[PERSON_NAME]"
click at [648, 148] on button "Drop in" at bounding box center [638, 152] width 62 height 22
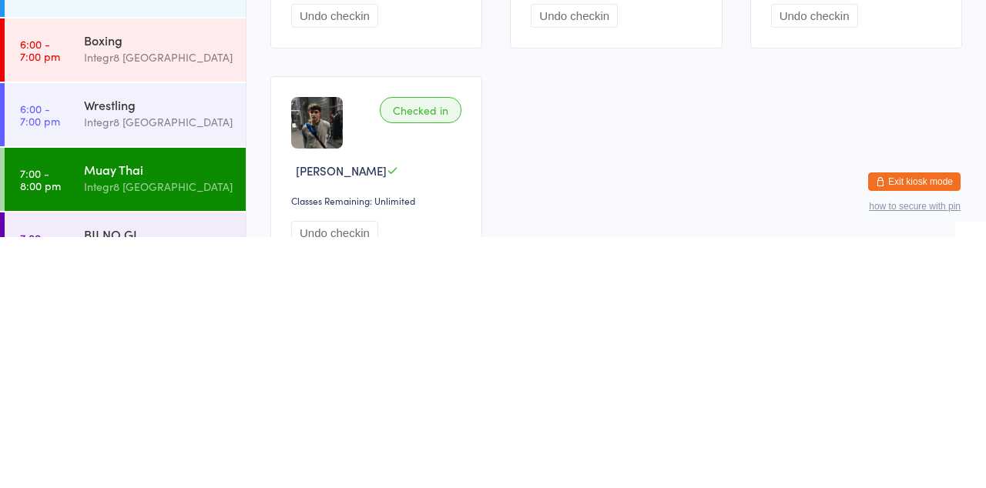
scroll to position [99, 0]
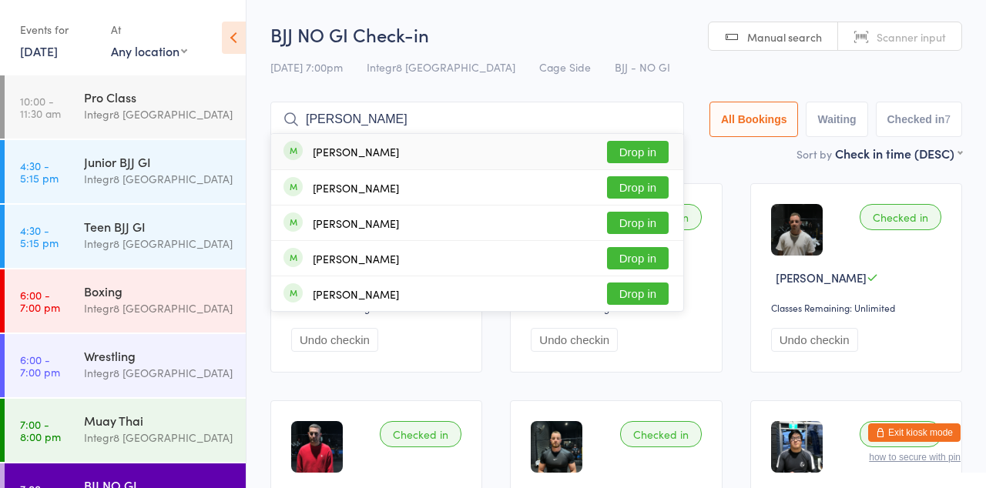
type input "[PERSON_NAME]"
click at [637, 148] on button "Drop in" at bounding box center [638, 152] width 62 height 22
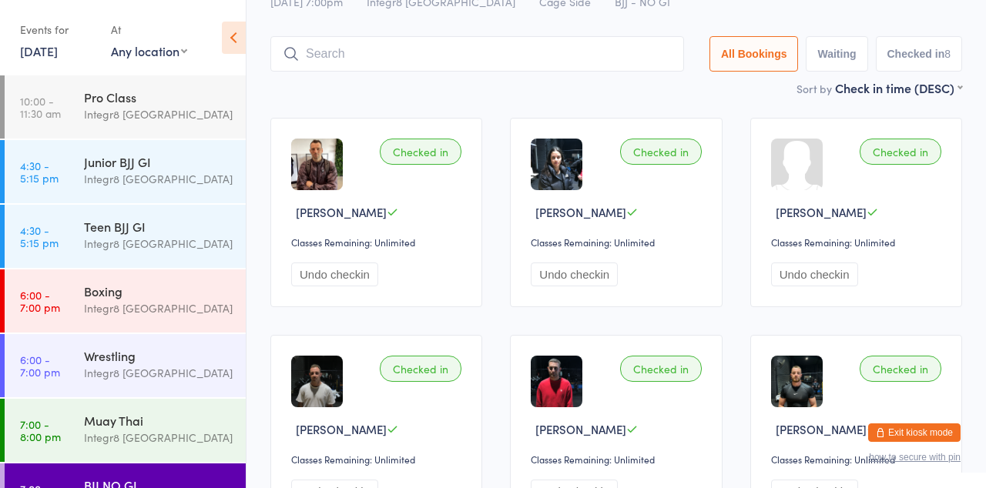
scroll to position [61, 0]
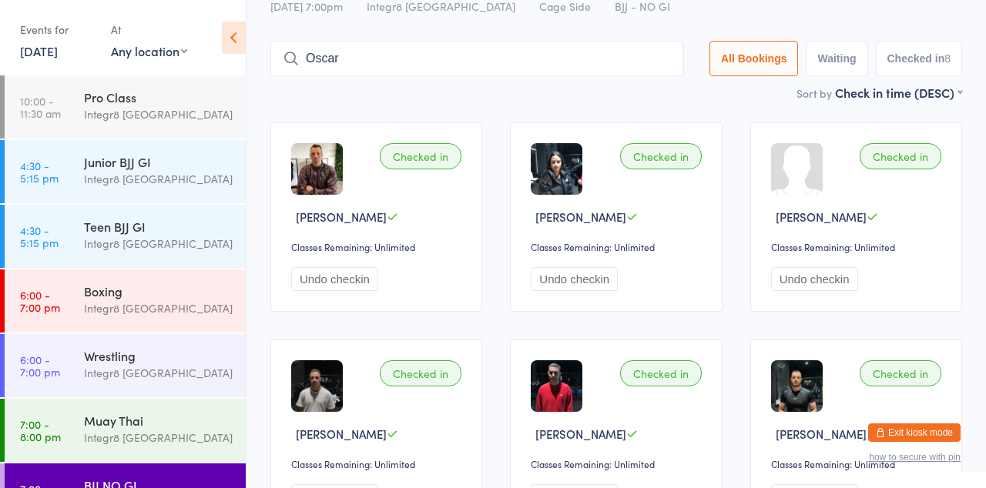
type input "Oscar"
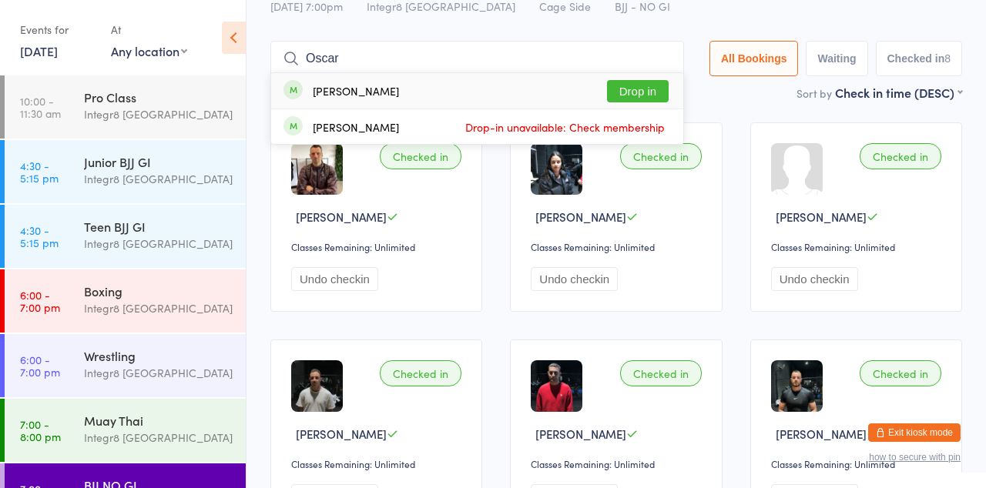
click at [660, 94] on button "Drop in" at bounding box center [638, 91] width 62 height 22
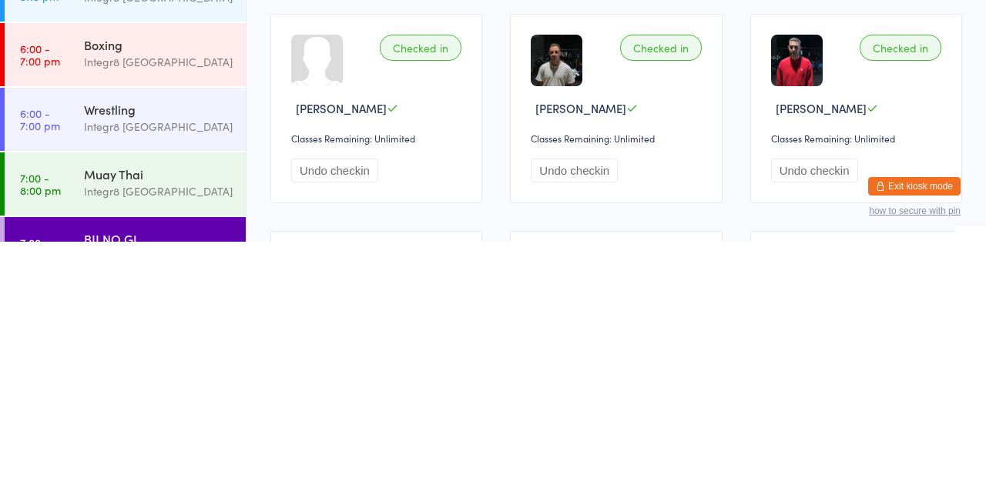
scroll to position [140, 0]
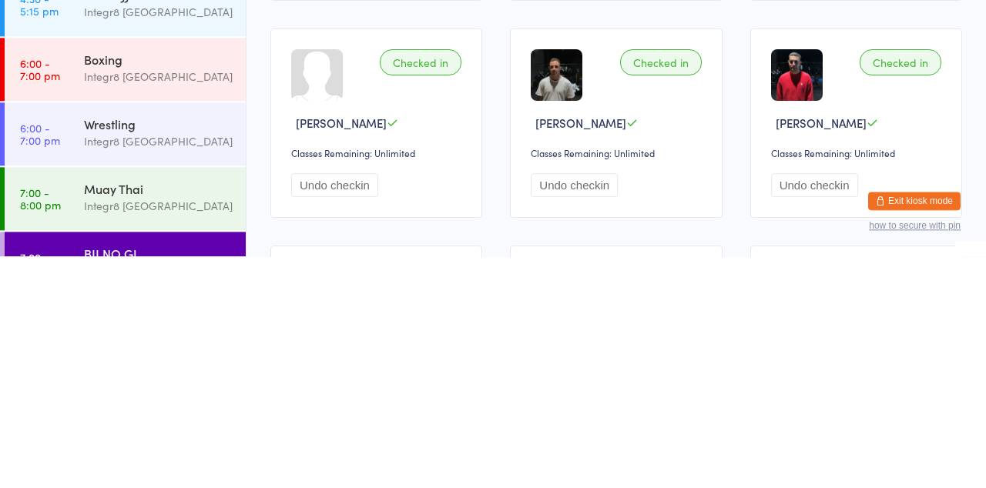
click at [160, 484] on div "BJJ NO GI" at bounding box center [158, 485] width 149 height 17
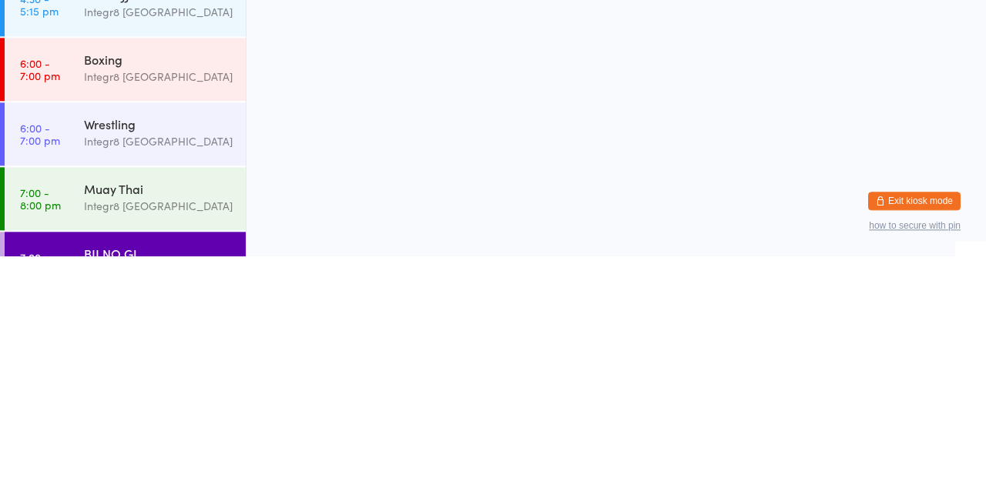
scroll to position [0, 0]
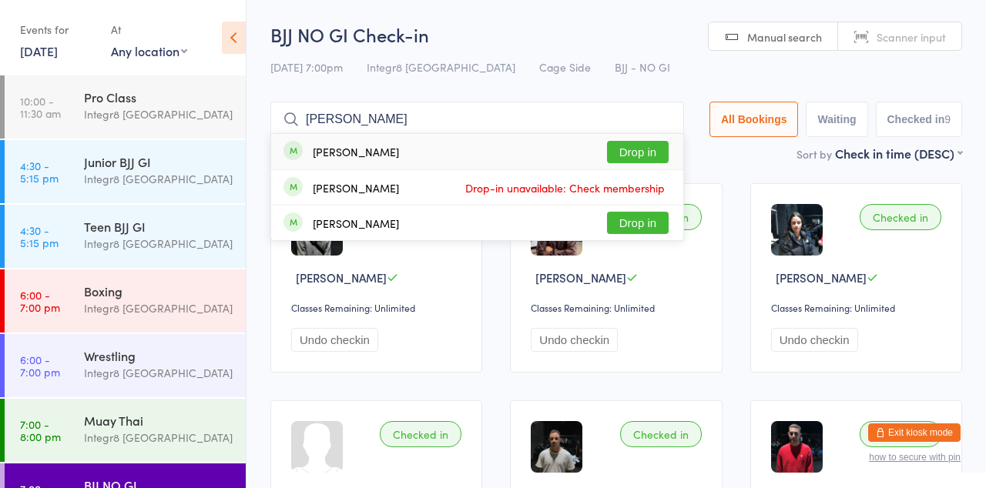
type input "[PERSON_NAME]"
click at [649, 157] on button "Drop in" at bounding box center [638, 152] width 62 height 22
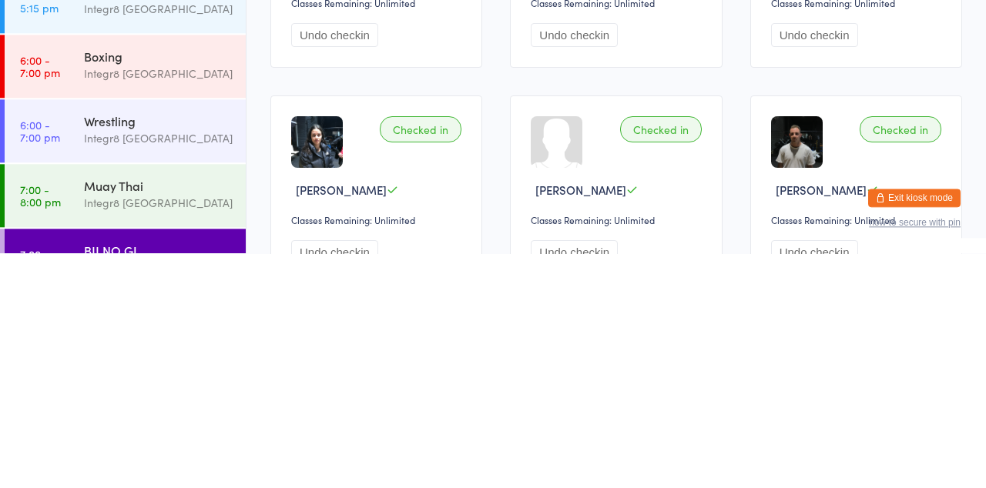
scroll to position [70, 0]
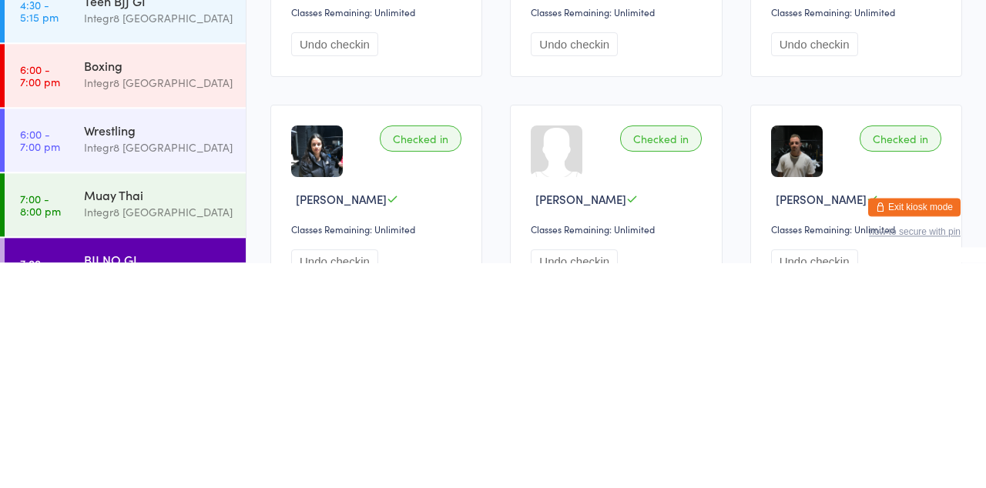
click at [163, 427] on div "Muay Thai" at bounding box center [158, 420] width 149 height 17
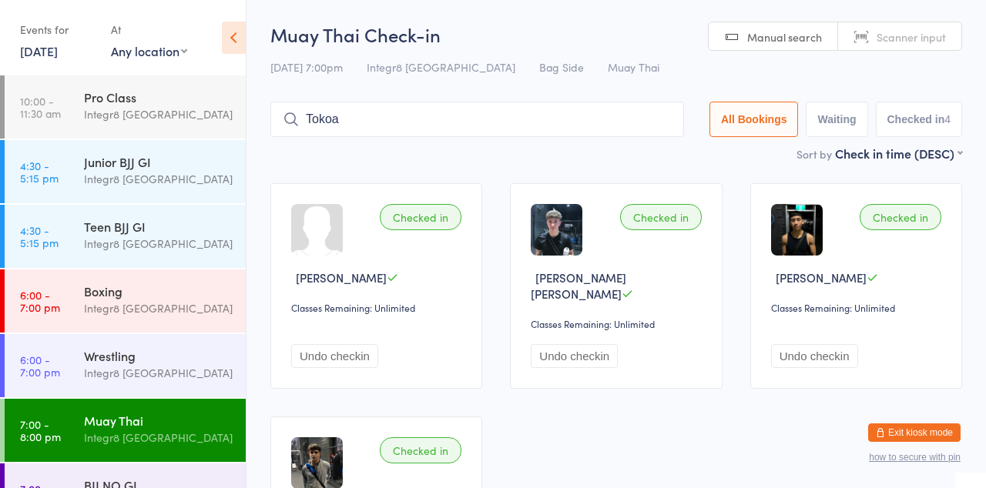
type input "Tokoa"
click at [642, 157] on button "Drop in" at bounding box center [638, 152] width 62 height 22
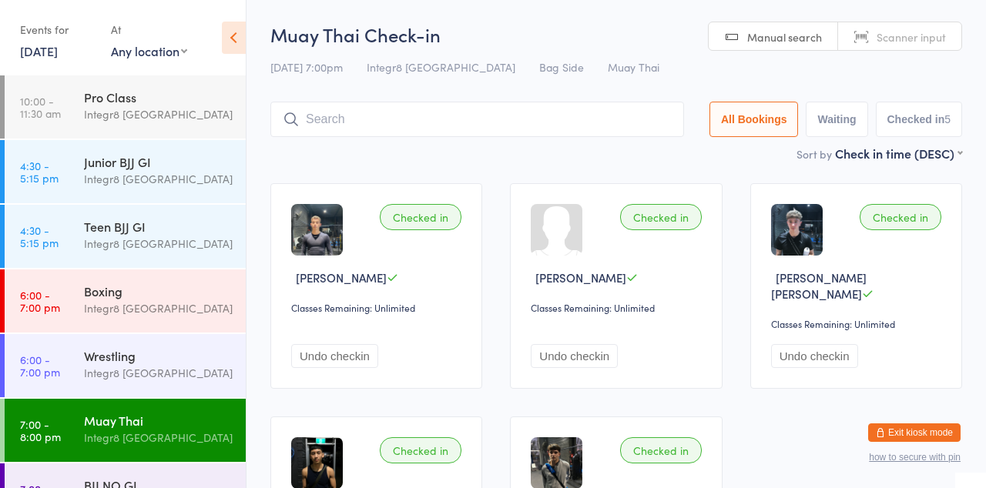
click at [139, 240] on div "Integr8 [GEOGRAPHIC_DATA]" at bounding box center [158, 244] width 149 height 18
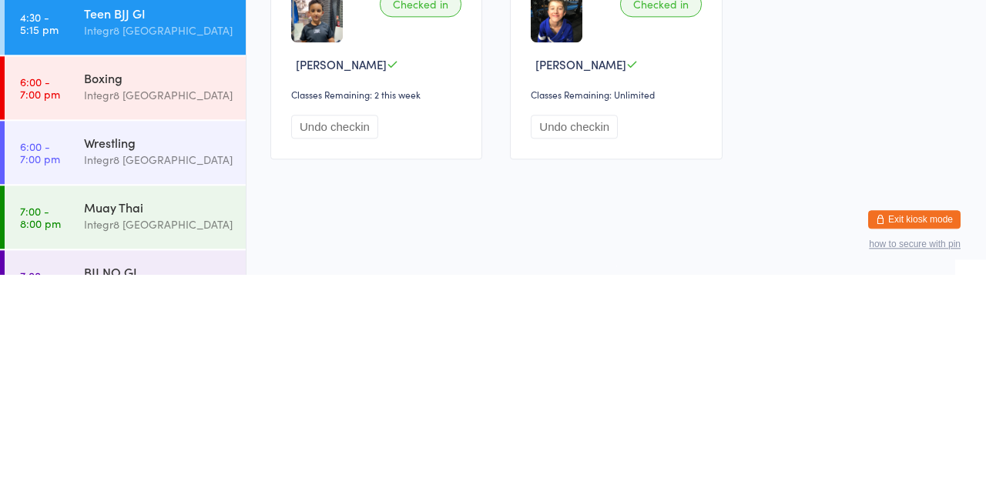
click at [161, 485] on div "BJJ NO GI" at bounding box center [158, 485] width 149 height 17
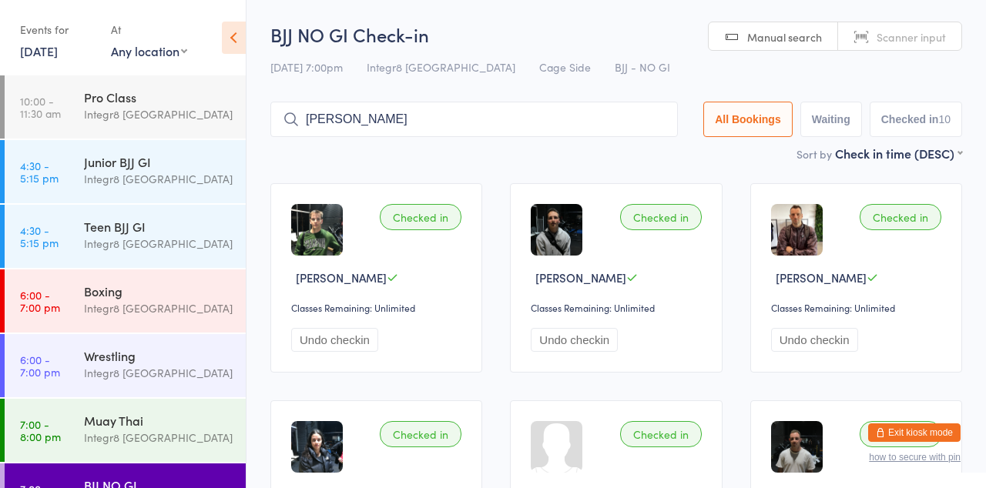
type input "[PERSON_NAME]"
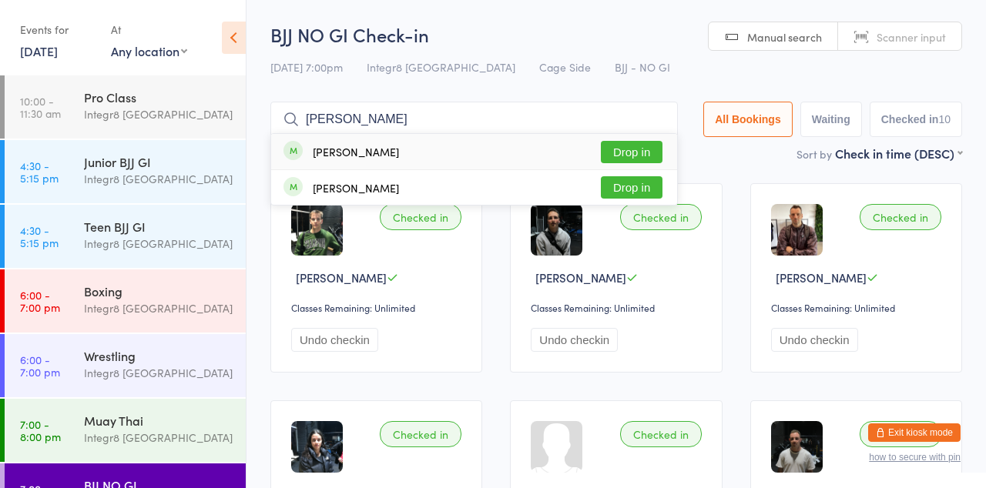
click at [644, 188] on button "Drop in" at bounding box center [632, 187] width 62 height 22
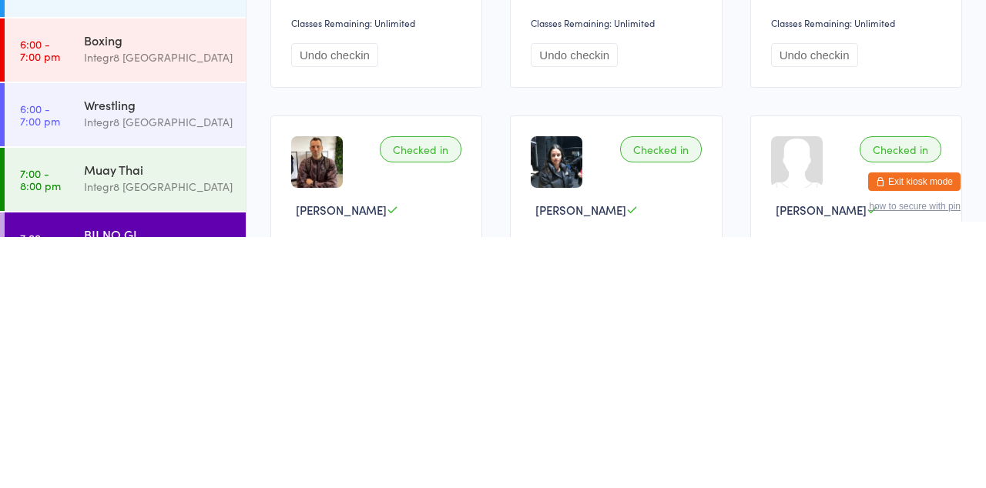
scroll to position [35, 0]
click at [159, 431] on div "Integr8 [GEOGRAPHIC_DATA]" at bounding box center [158, 438] width 149 height 18
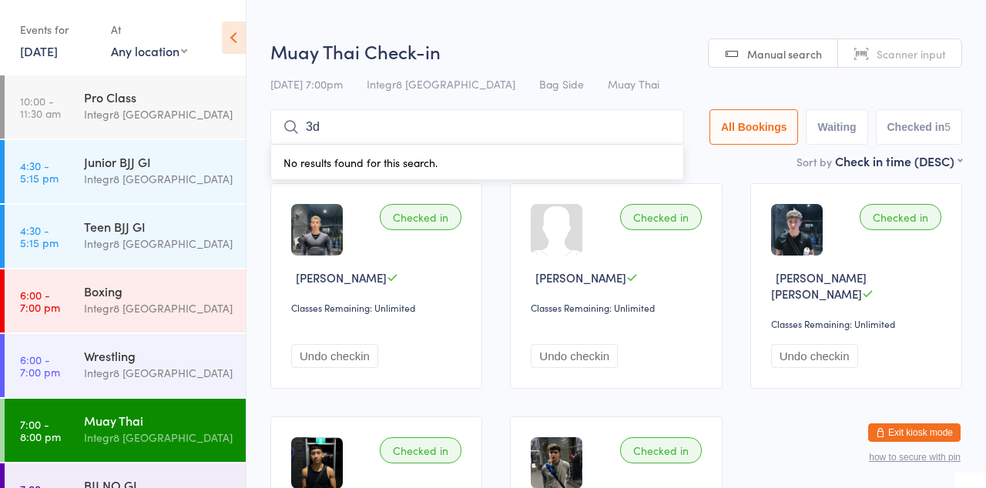
type input "3"
type input "Eda"
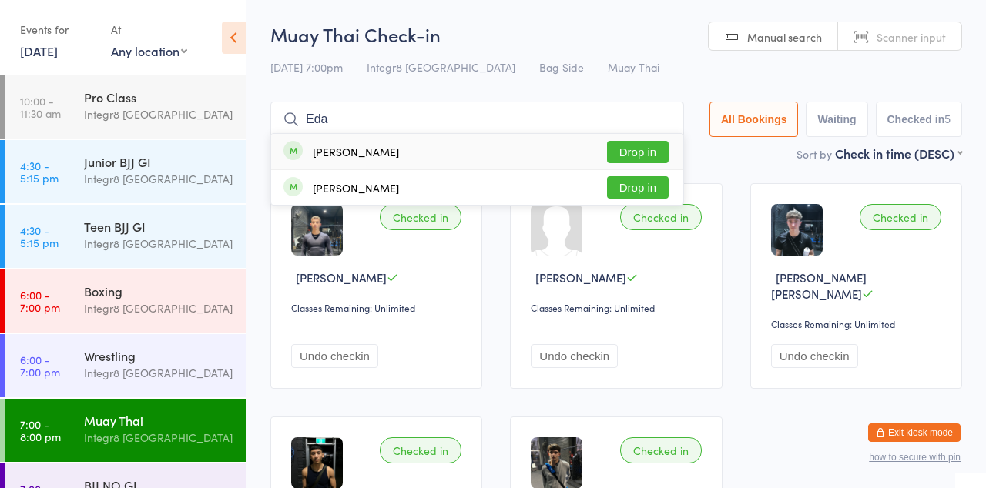
click at [657, 157] on button "Drop in" at bounding box center [638, 152] width 62 height 22
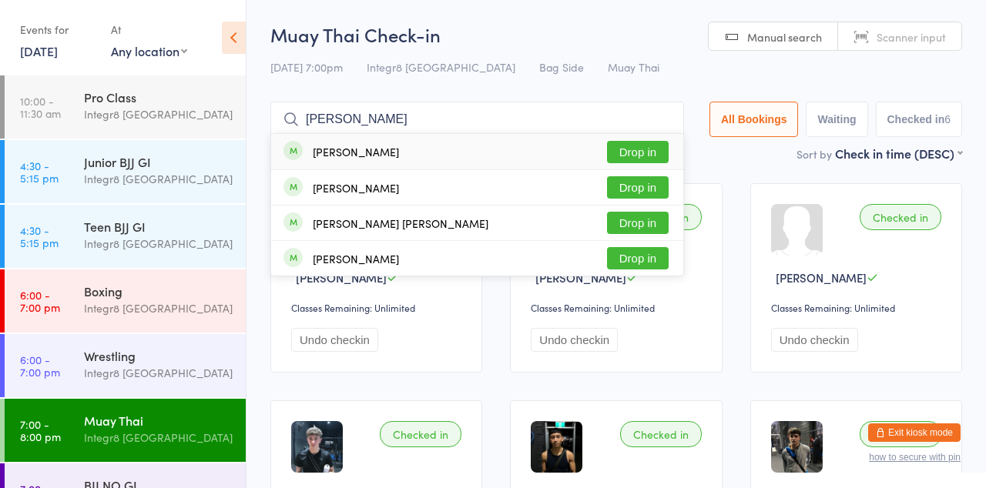
type input "[PERSON_NAME]"
click at [663, 263] on button "Drop in" at bounding box center [638, 258] width 62 height 22
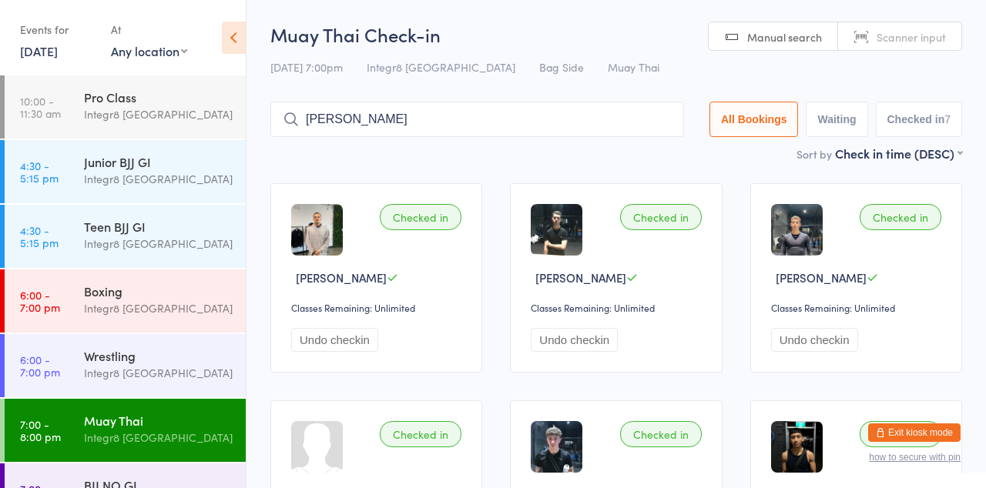
type input "[PERSON_NAME]"
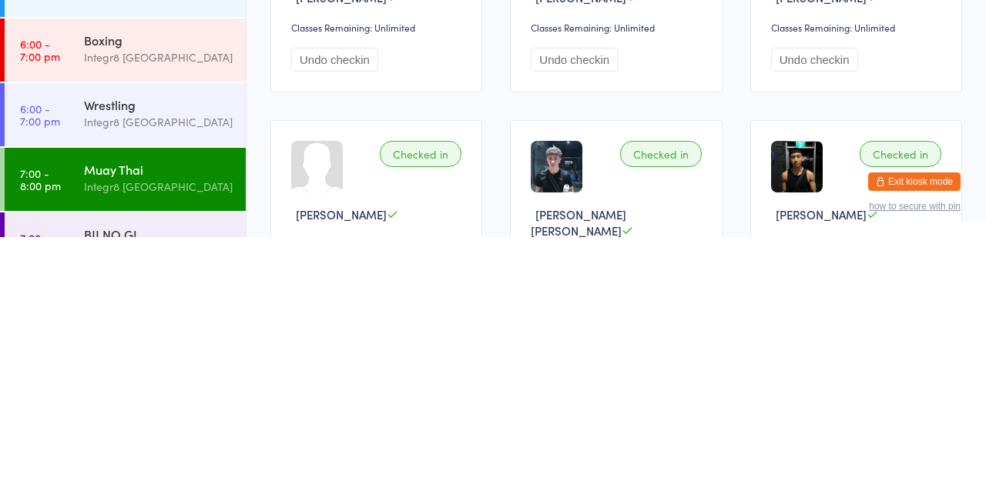
scroll to position [42, 0]
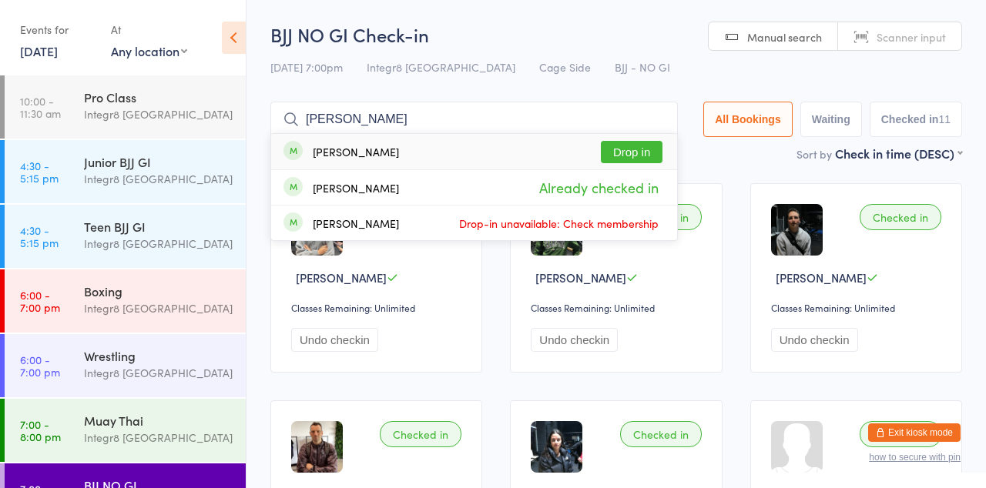
type input "[PERSON_NAME]"
click at [647, 157] on button "Drop in" at bounding box center [632, 152] width 62 height 22
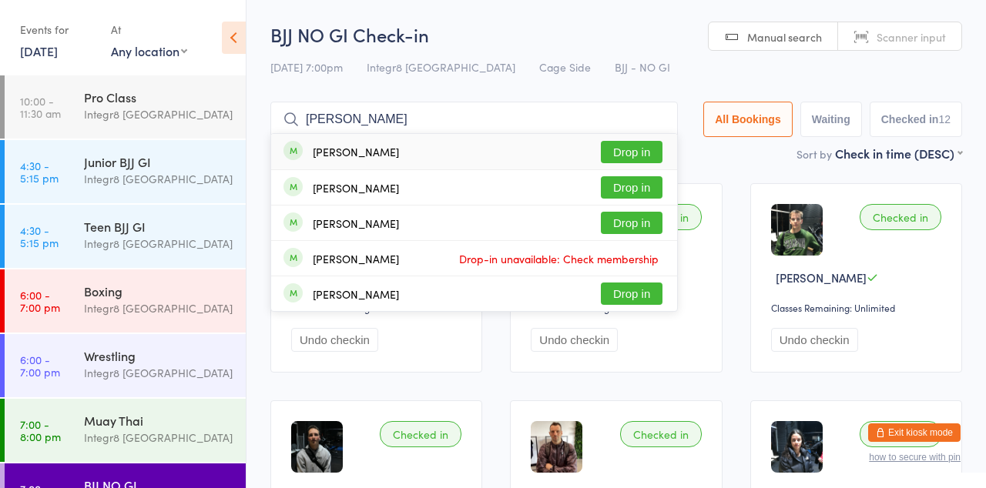
type input "[PERSON_NAME]"
click at [656, 290] on button "Drop in" at bounding box center [632, 294] width 62 height 22
